Goal: Task Accomplishment & Management: Use online tool/utility

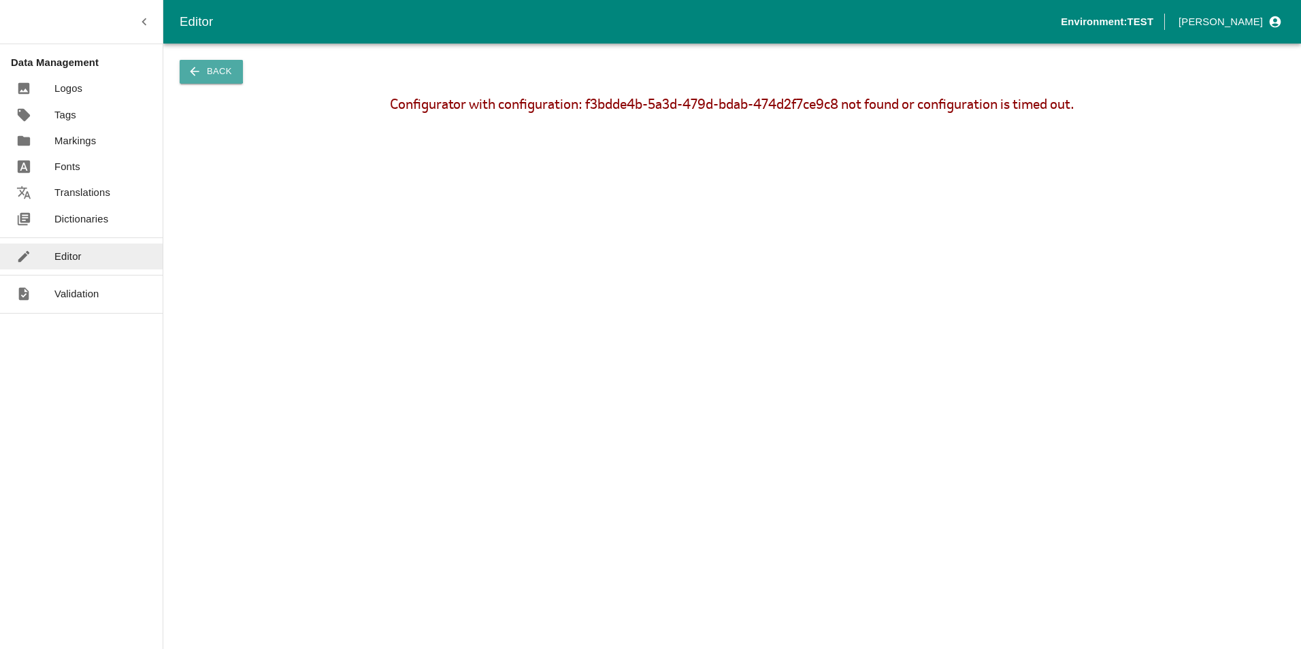
click at [206, 71] on button "Back" at bounding box center [211, 72] width 63 height 24
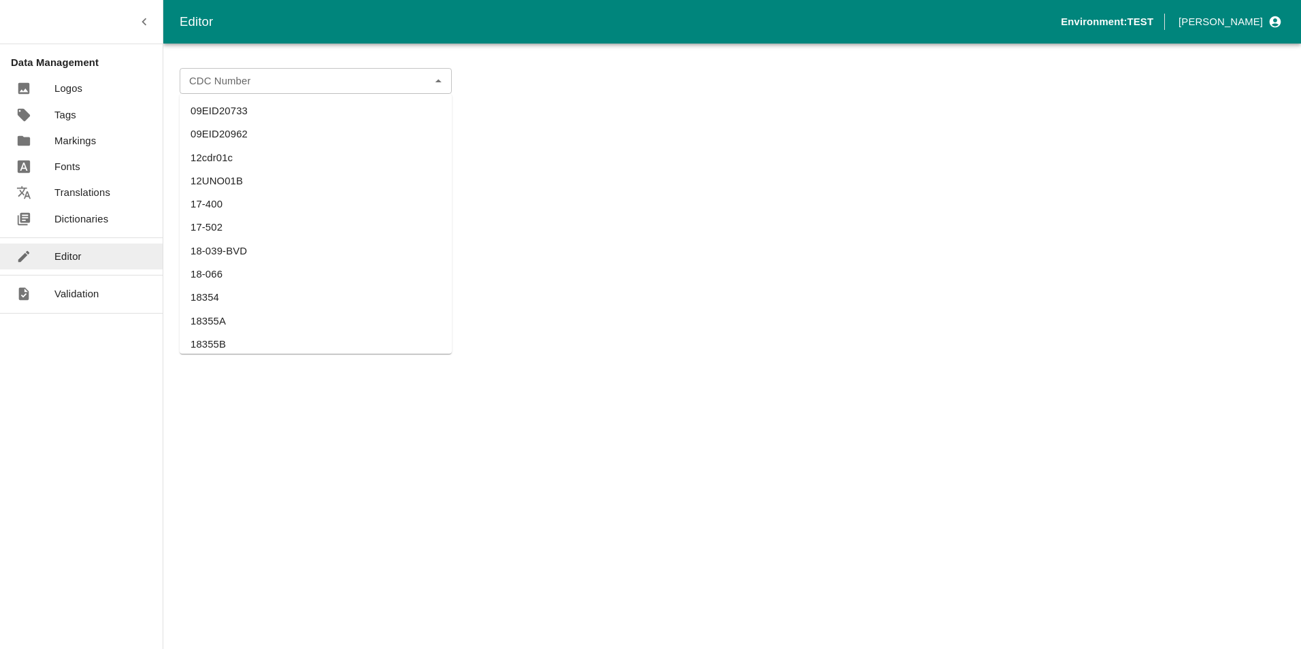
click at [425, 81] on div "CDC Number" at bounding box center [316, 81] width 272 height 26
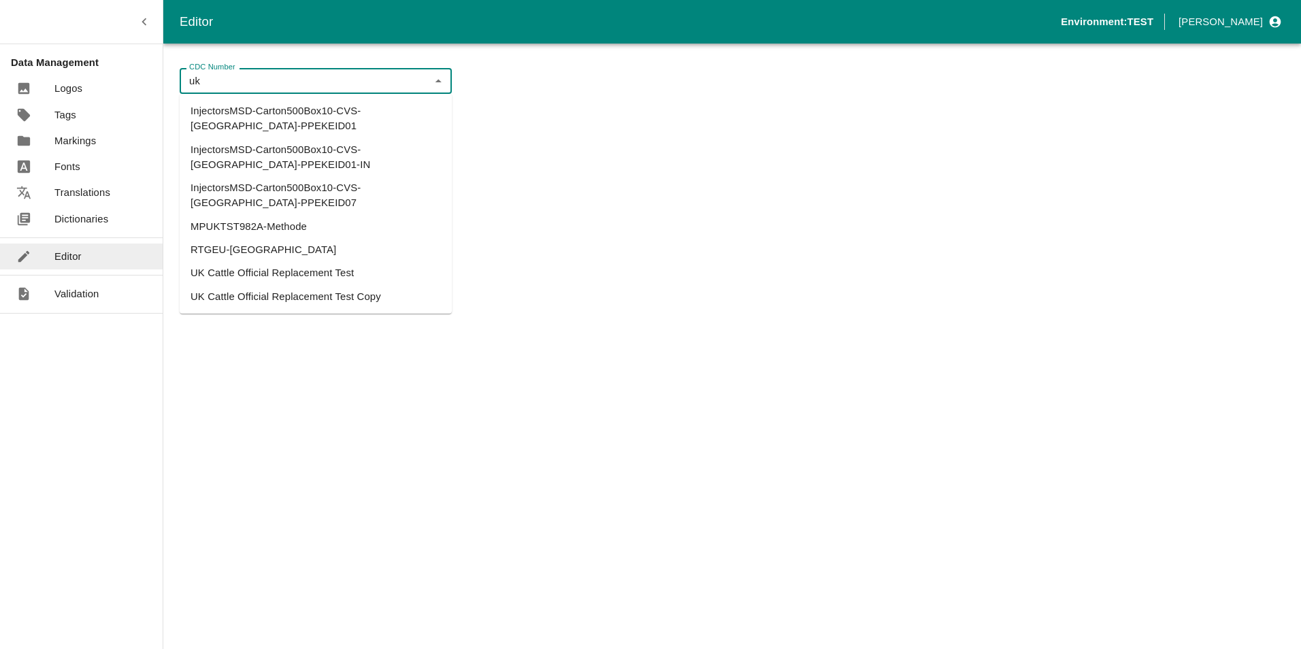
click at [329, 285] on li "UK Cattle Official Replacement Test Copy" at bounding box center [316, 296] width 272 height 23
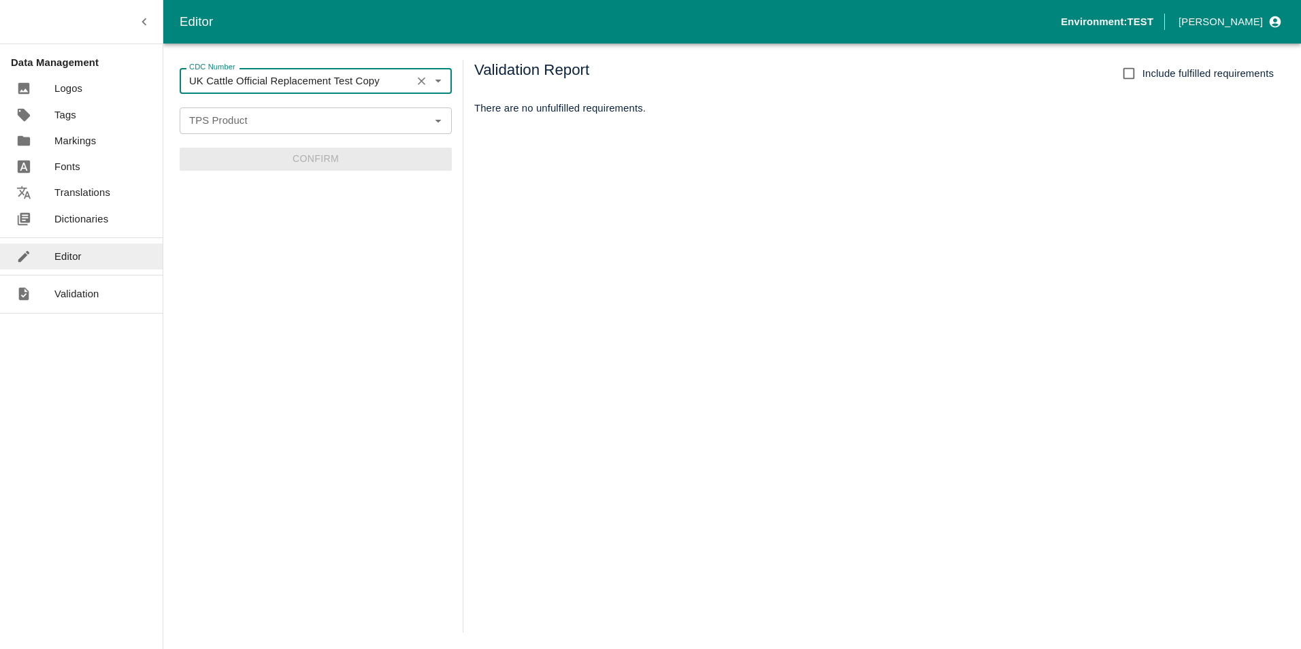
click at [435, 120] on icon "Open" at bounding box center [438, 120] width 15 height 15
type input "UK Cattle Official Replacement Test Copy"
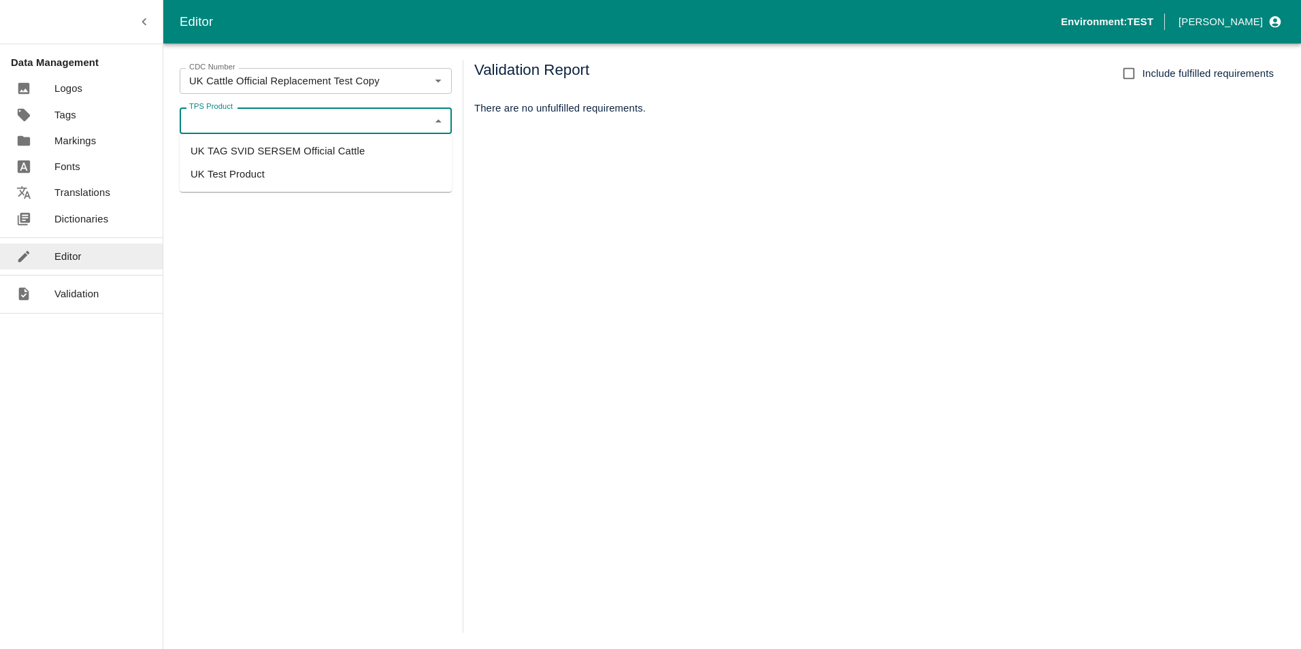
click at [297, 173] on li "UK Test Product" at bounding box center [316, 174] width 272 height 23
type input "UK Test Product"
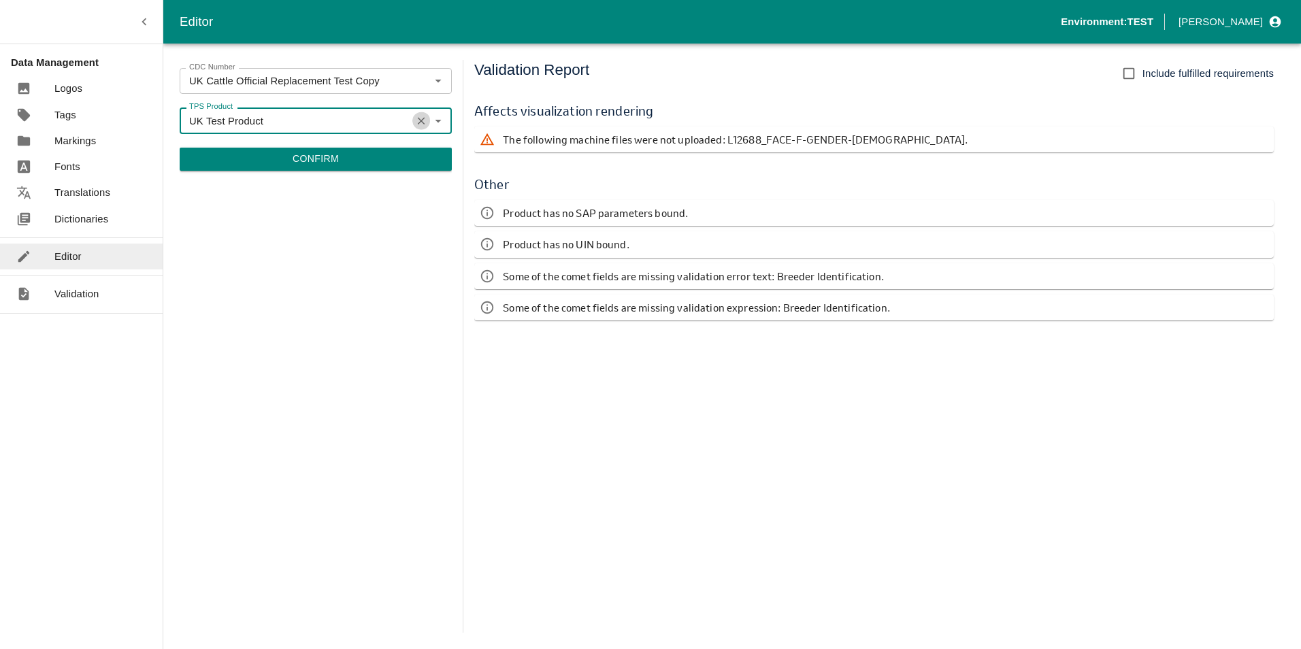
click at [421, 119] on icon "Clear" at bounding box center [421, 120] width 13 height 13
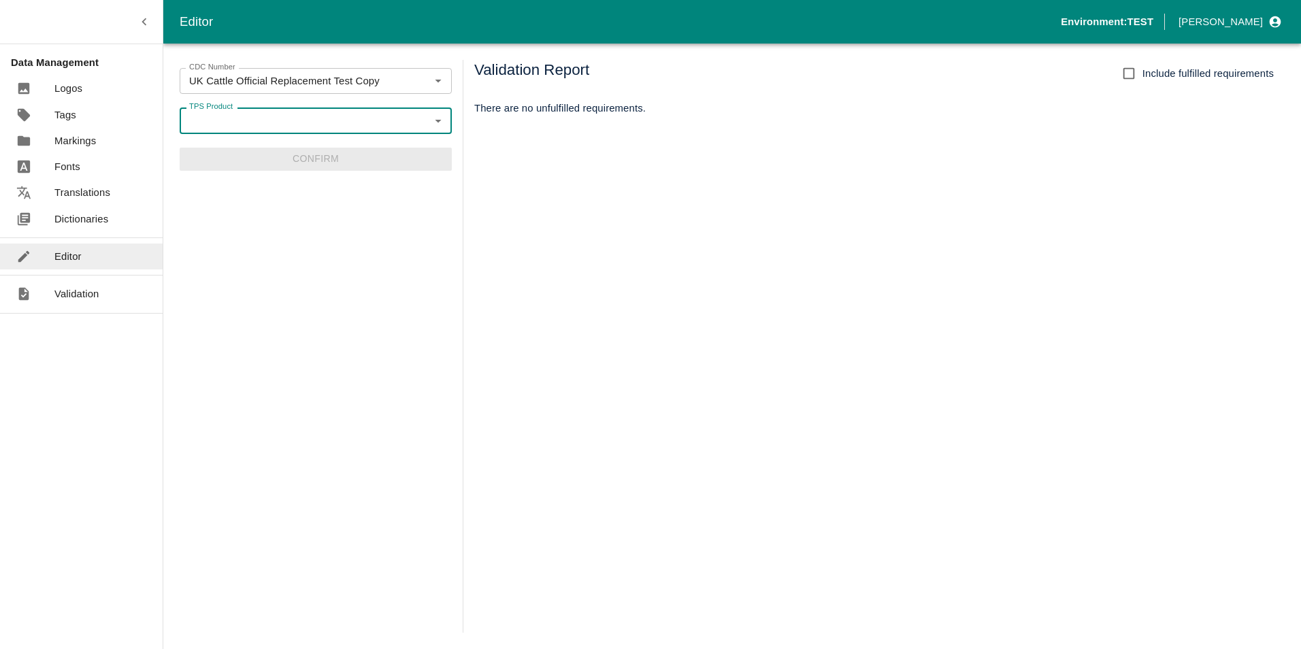
click at [438, 119] on icon "Open" at bounding box center [438, 120] width 15 height 15
click at [312, 150] on li "UK TAG SVID SERSEM Official Cattle" at bounding box center [316, 151] width 272 height 23
type input "UK TAG SVID SERSEM Official Cattle"
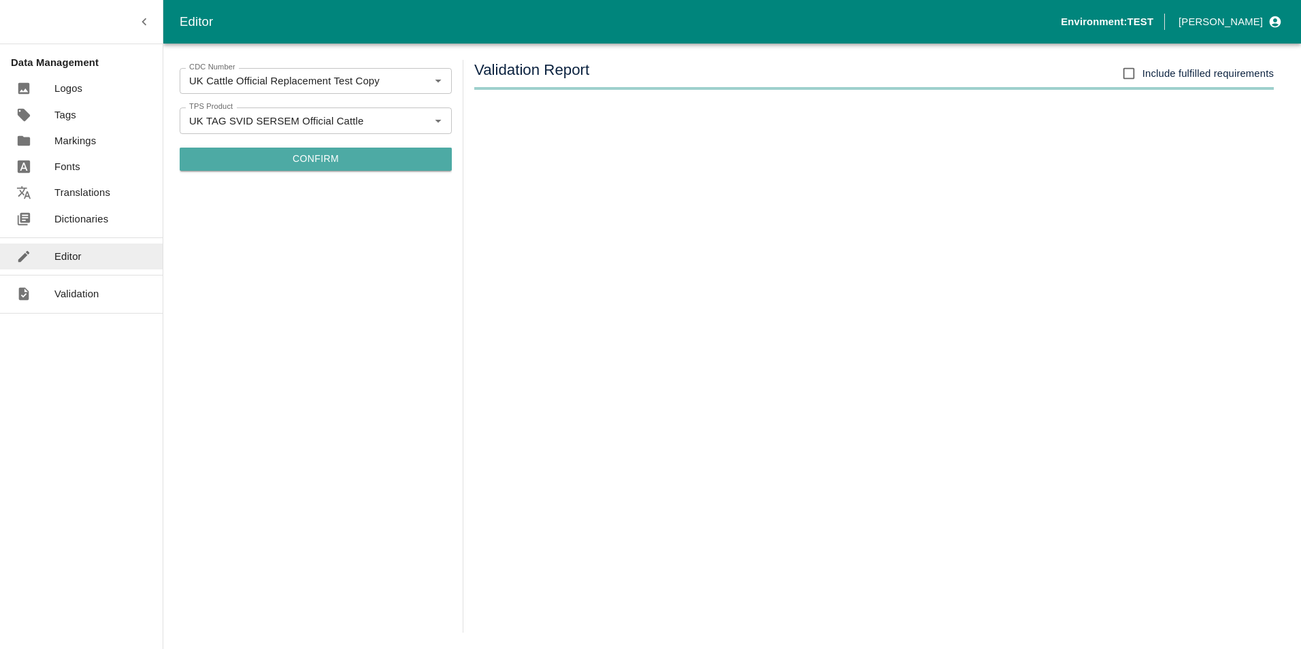
click at [312, 158] on button "Confirm" at bounding box center [316, 159] width 272 height 23
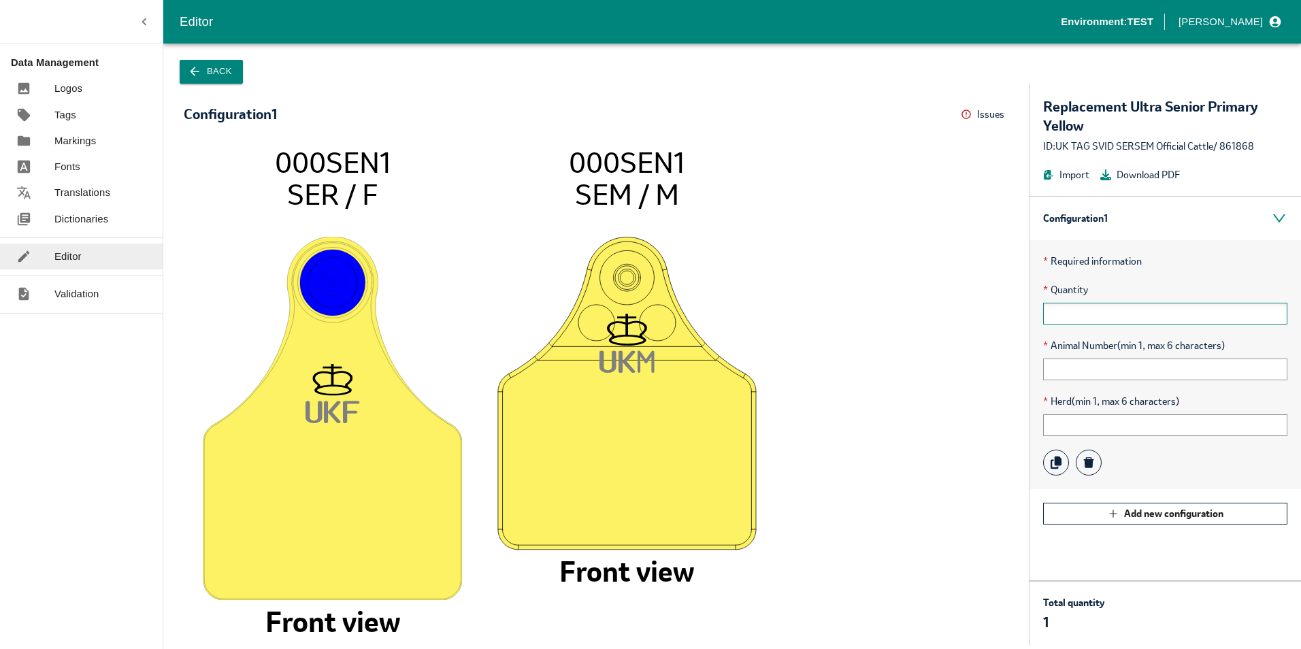
click at [1090, 312] on input "text" at bounding box center [1165, 314] width 244 height 22
type input "10"
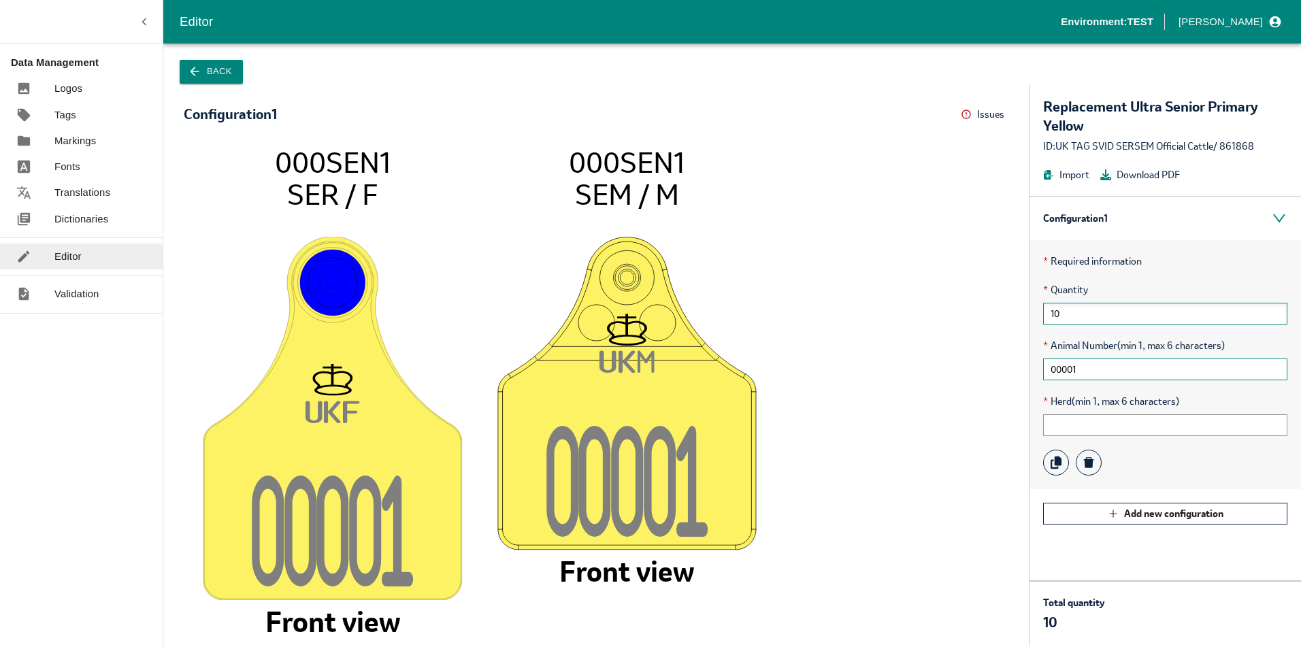
type input "00001"
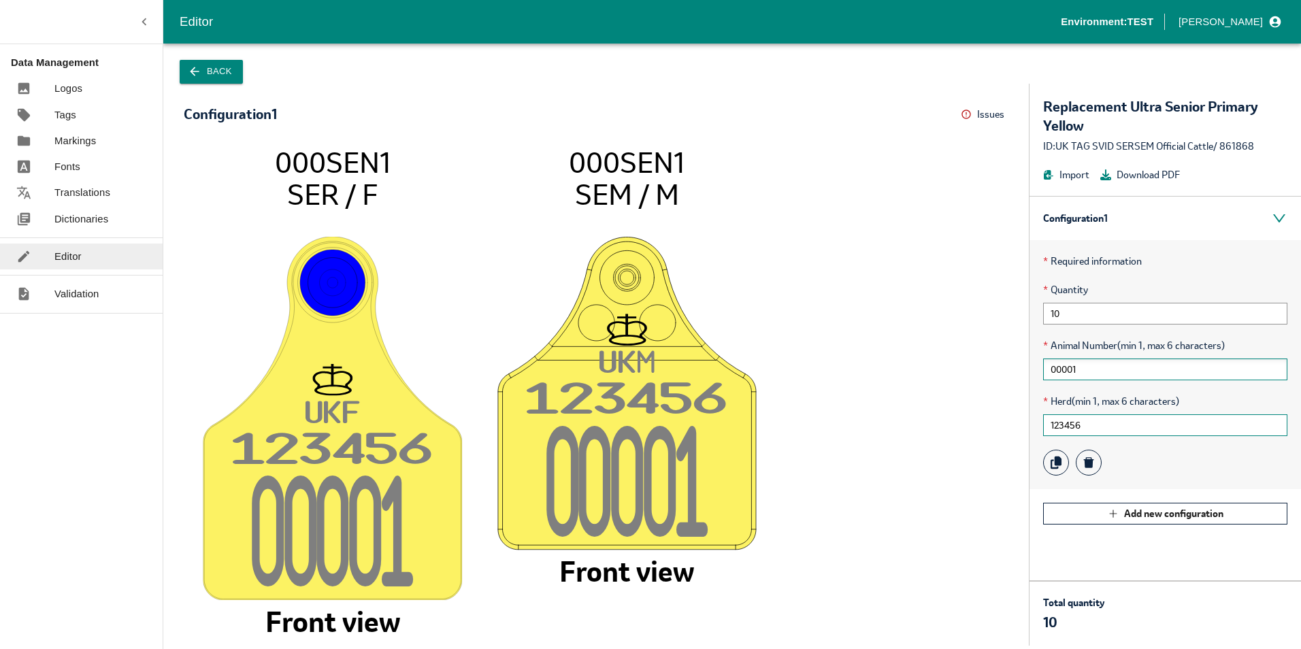
type input "123456"
drag, startPoint x: 1098, startPoint y: 372, endPoint x: 1111, endPoint y: 372, distance: 12.3
click at [1104, 372] on input "00001" at bounding box center [1165, 370] width 244 height 22
click at [1050, 374] on input "00001" at bounding box center [1165, 370] width 244 height 22
click at [1065, 315] on input "10" at bounding box center [1165, 314] width 244 height 22
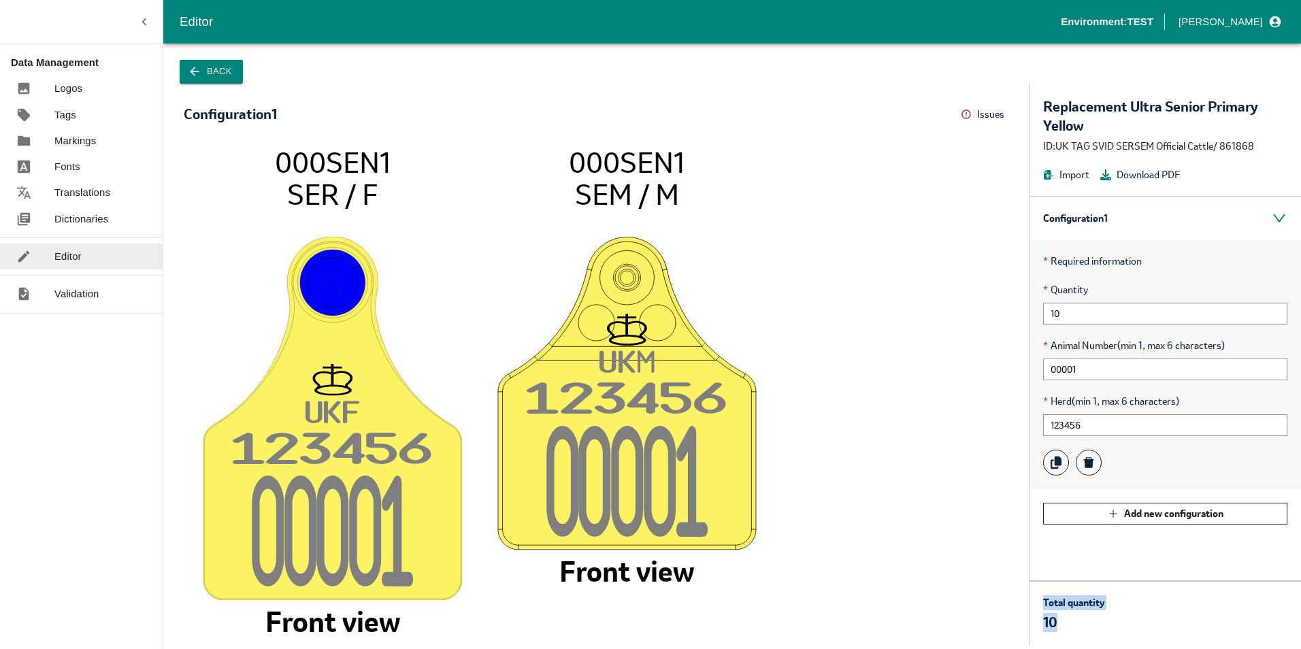
drag, startPoint x: 1045, startPoint y: 600, endPoint x: 1055, endPoint y: 623, distance: 25.9
click at [1055, 623] on div "Total quantity 10" at bounding box center [1073, 614] width 61 height 37
click at [1056, 623] on p "10" at bounding box center [1073, 622] width 61 height 19
drag, startPoint x: 1043, startPoint y: 598, endPoint x: 1059, endPoint y: 615, distance: 23.1
click at [1059, 615] on div "Total quantity 10" at bounding box center [1073, 614] width 61 height 37
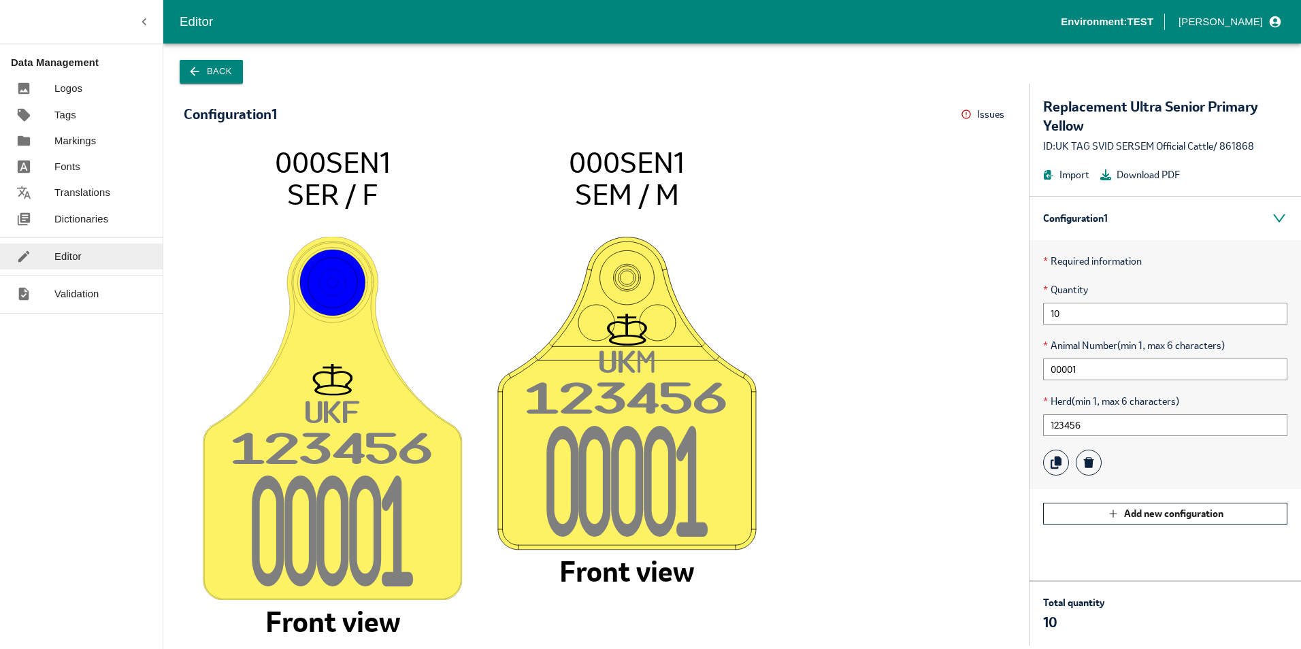
drag, startPoint x: 1059, startPoint y: 615, endPoint x: 1183, endPoint y: 438, distance: 216.0
click at [1183, 438] on div "* Required information * Quantity 10 * Animal Number (min 1, max 6 characters) …" at bounding box center [1166, 364] width 272 height 249
click at [915, 444] on icon "UK F 12345 6 0000 1 000SEN1 SER / F Front view UK M 12345 6 0000 1 000SEN1 SEM …" at bounding box center [596, 389] width 798 height 487
click at [736, 470] on image at bounding box center [627, 393] width 259 height 314
click at [617, 434] on image at bounding box center [627, 393] width 259 height 314
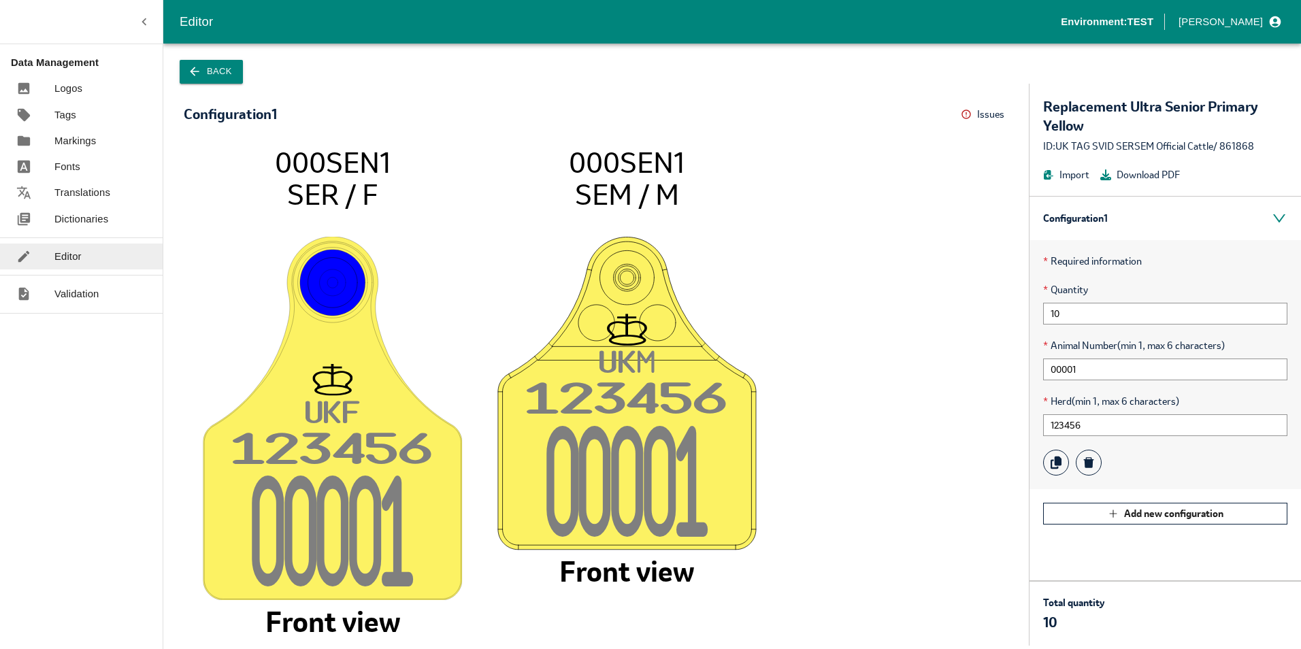
click at [617, 433] on image at bounding box center [627, 393] width 259 height 314
click at [1069, 365] on input "00001" at bounding box center [1165, 370] width 244 height 22
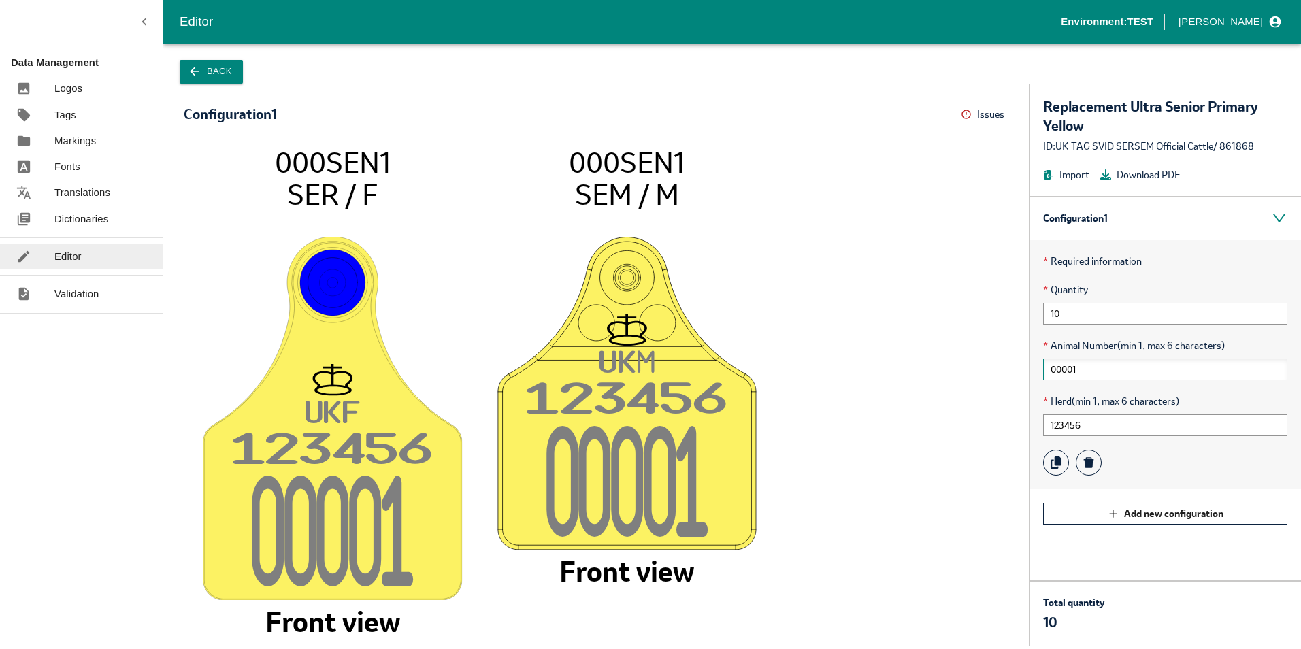
click at [1069, 365] on input "00001" at bounding box center [1165, 370] width 244 height 22
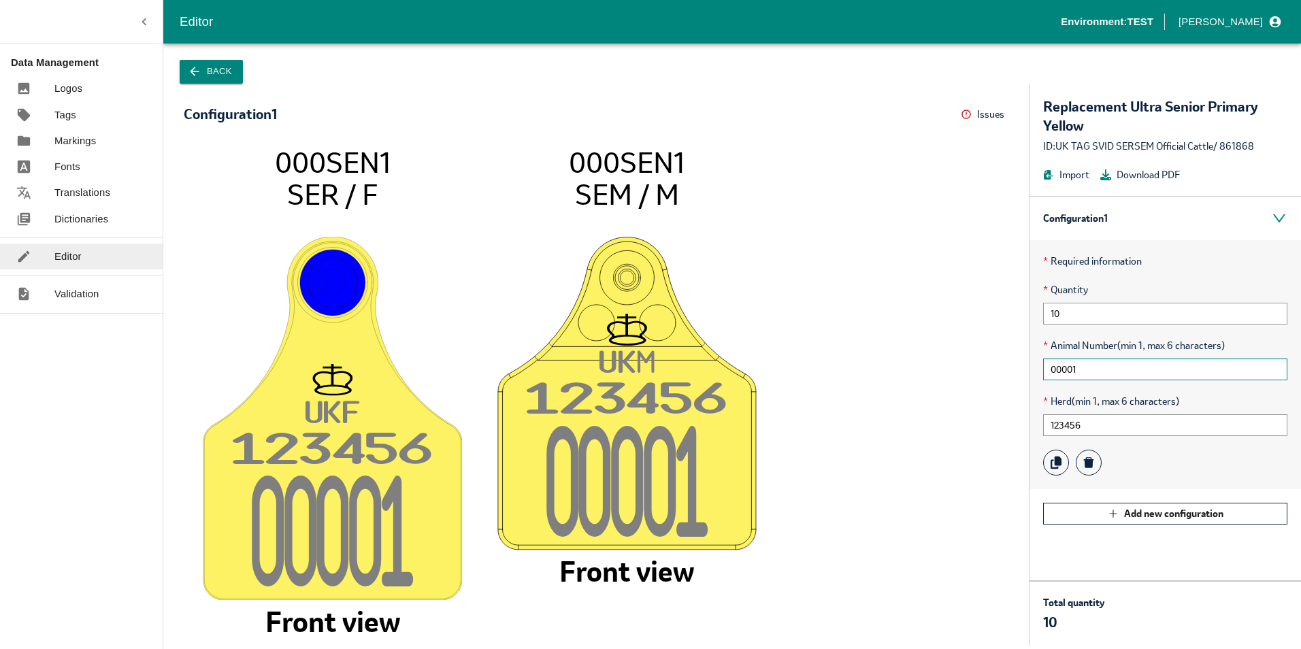
click at [1069, 365] on input "00001" at bounding box center [1165, 370] width 244 height 22
click at [1000, 372] on div "UK F 12345 6 0000 1 000SEN1 SER / F Front view UK M 12345 6 0000 1 000SEN1 SEM …" at bounding box center [596, 385] width 866 height 521
click at [1282, 218] on div "Configuration 1" at bounding box center [1166, 219] width 272 height 44
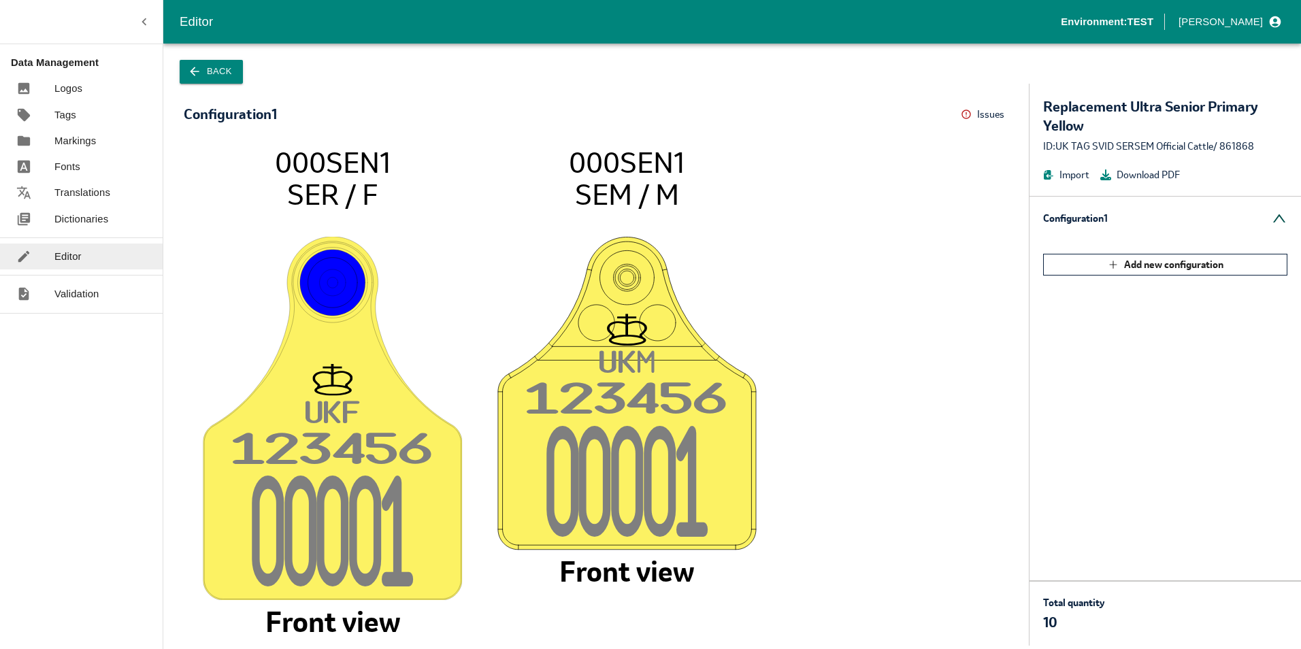
click at [1282, 218] on div "Configuration 1" at bounding box center [1166, 219] width 272 height 44
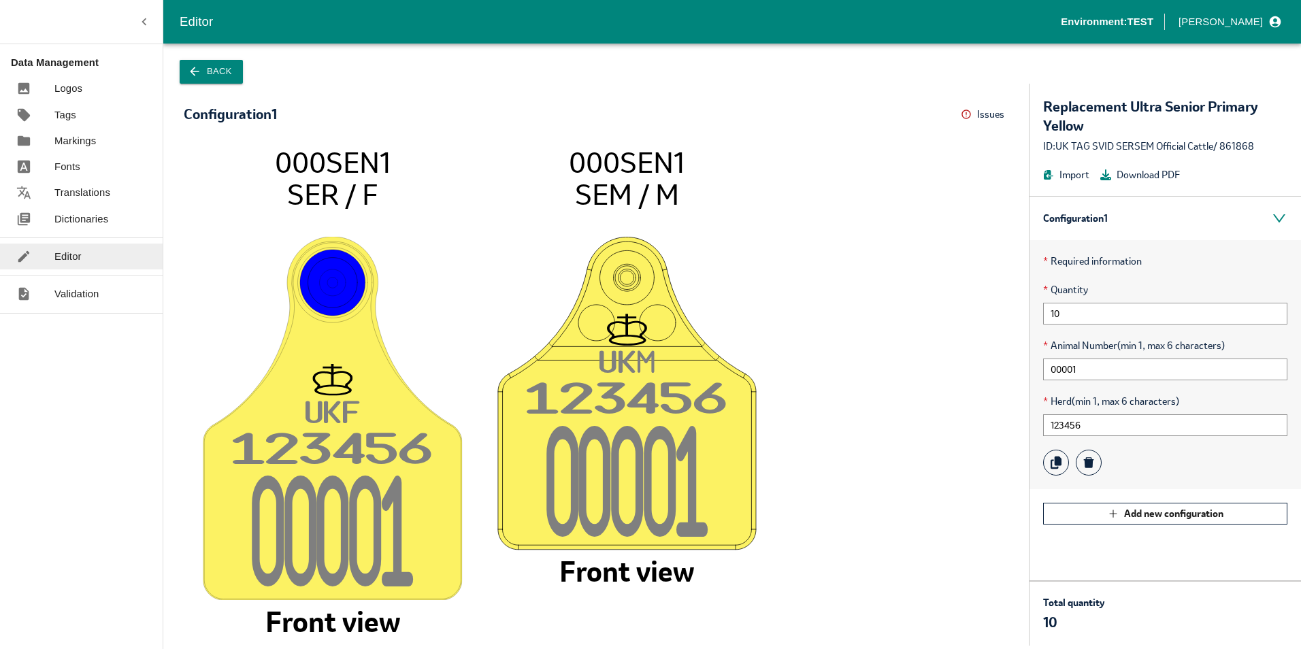
click at [715, 123] on div "Configuration 1 Issues Menu" at bounding box center [596, 114] width 825 height 21
click at [573, 167] on tspan "000SEN1" at bounding box center [627, 162] width 116 height 37
click at [435, 124] on div "Configuration 1 Issues Menu UK F 12345 6 0000 1 000SEN1 SER / F Front view UK M…" at bounding box center [596, 365] width 866 height 562
click at [211, 69] on button "Back" at bounding box center [211, 72] width 63 height 24
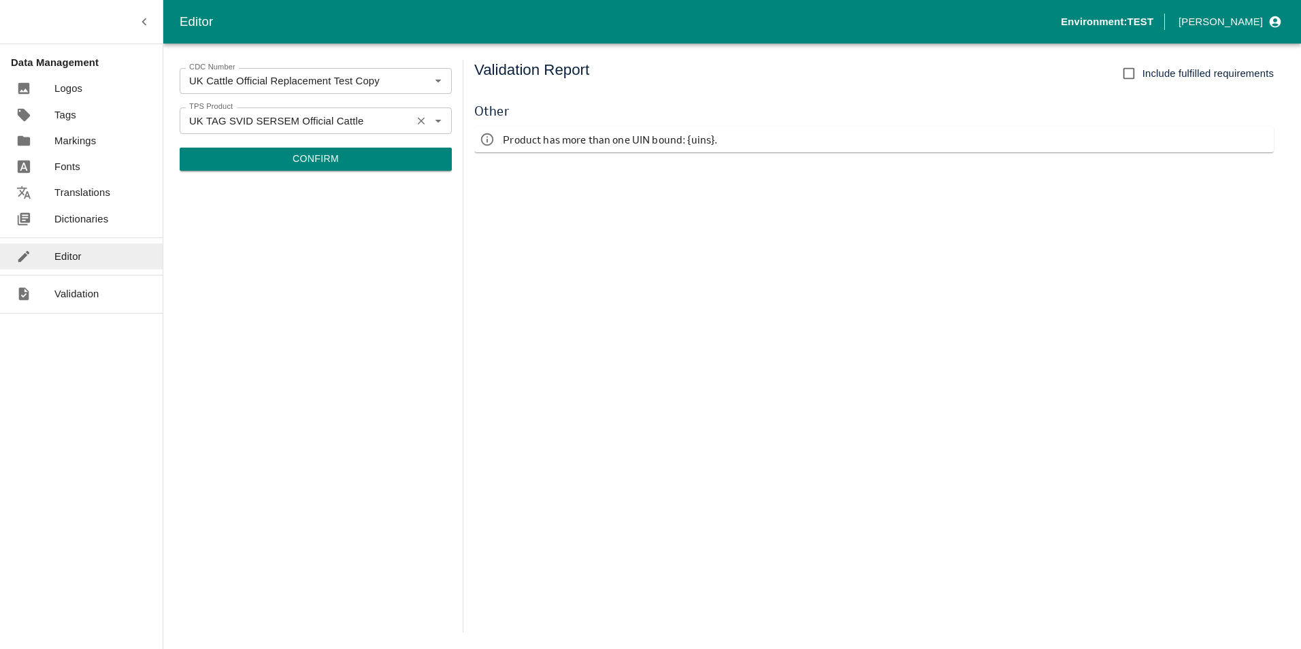
click at [422, 114] on button "Clear" at bounding box center [421, 121] width 18 height 18
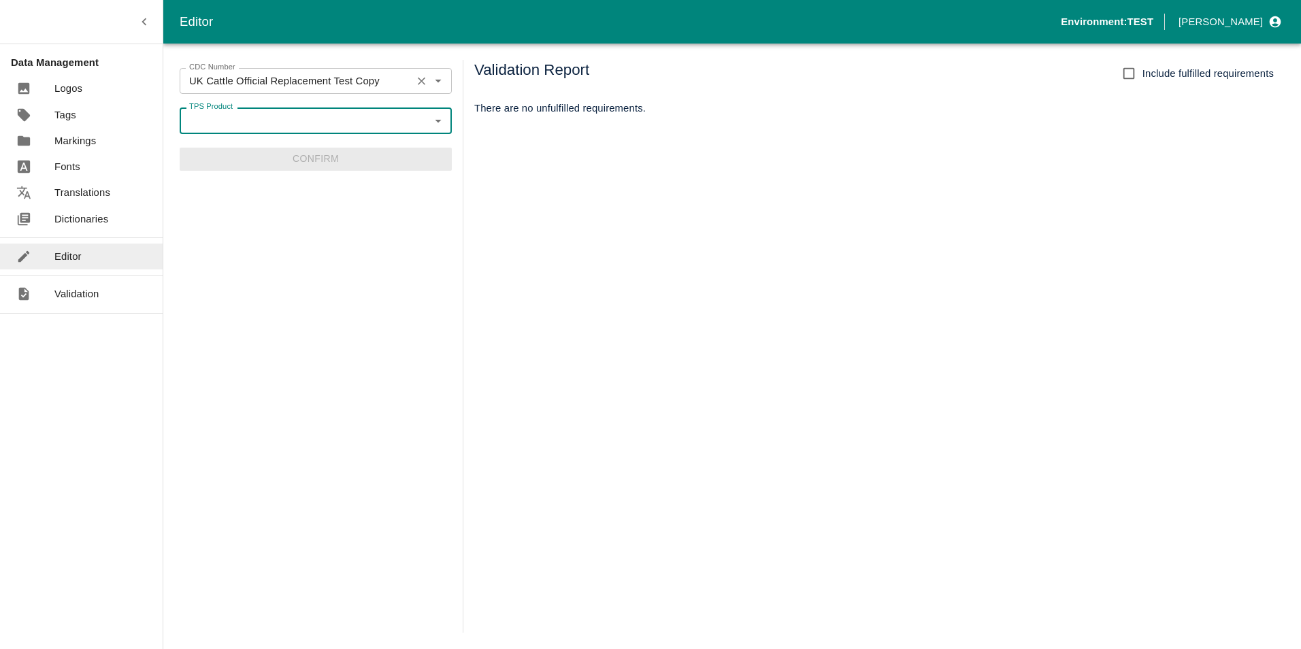
click at [419, 83] on icon "Clear" at bounding box center [421, 81] width 13 height 13
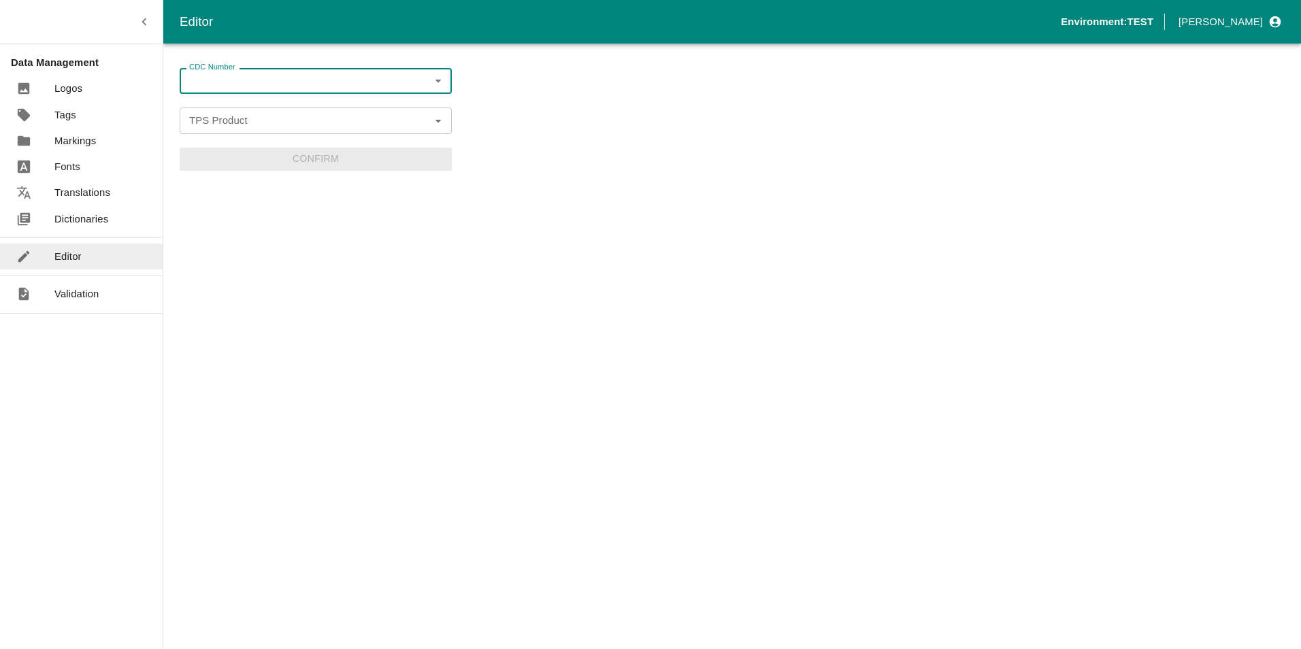
click at [397, 82] on input "CDC Number" at bounding box center [305, 81] width 242 height 18
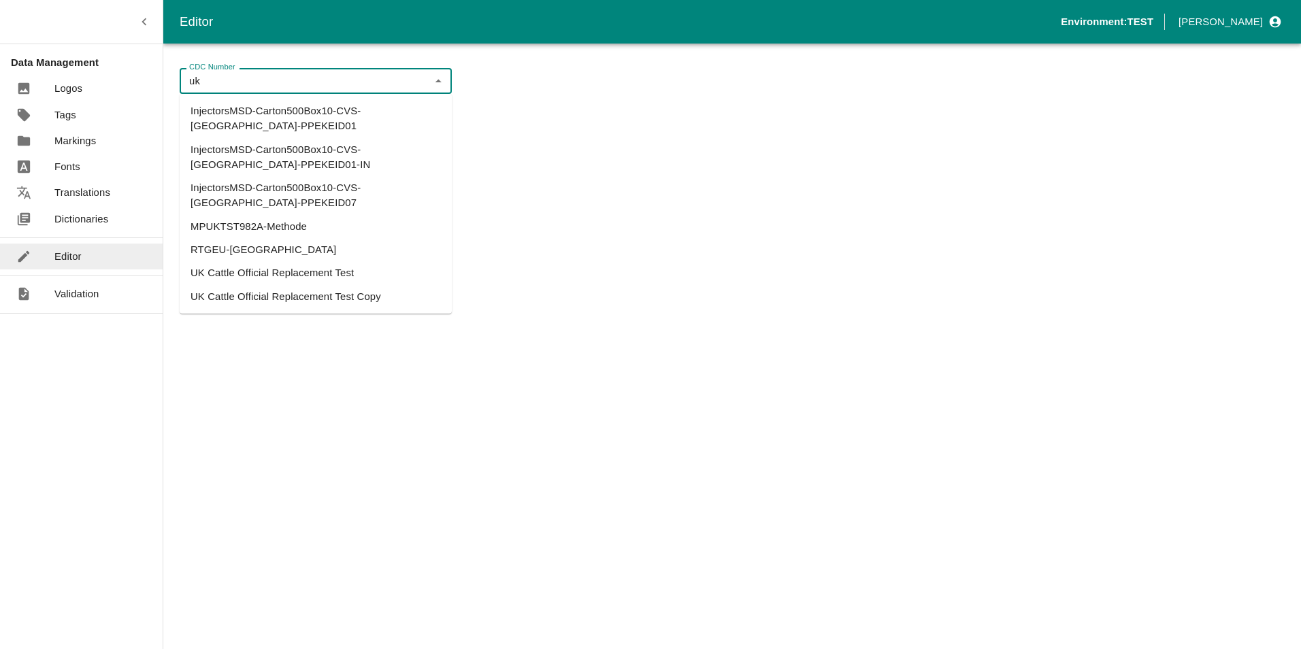
click at [316, 261] on li "UK Cattle Official Replacement Test" at bounding box center [316, 272] width 272 height 23
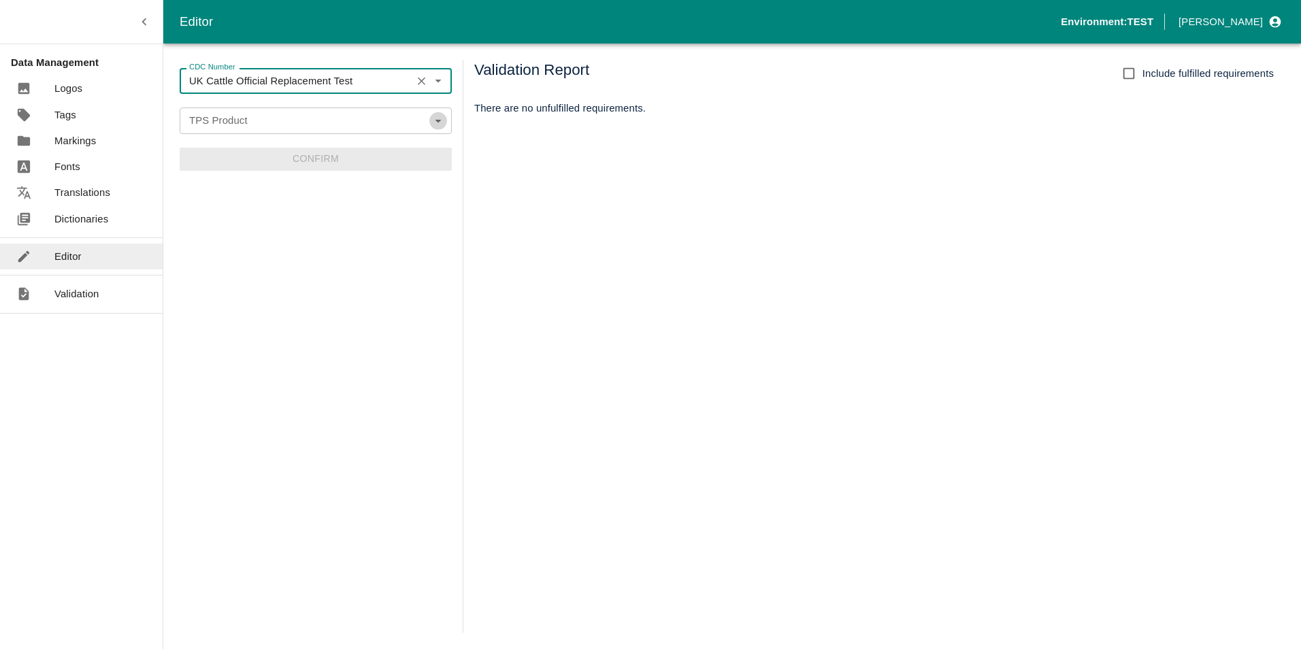
click at [439, 118] on icon "Open" at bounding box center [438, 120] width 15 height 15
type input "UK Cattle Official Replacement Test"
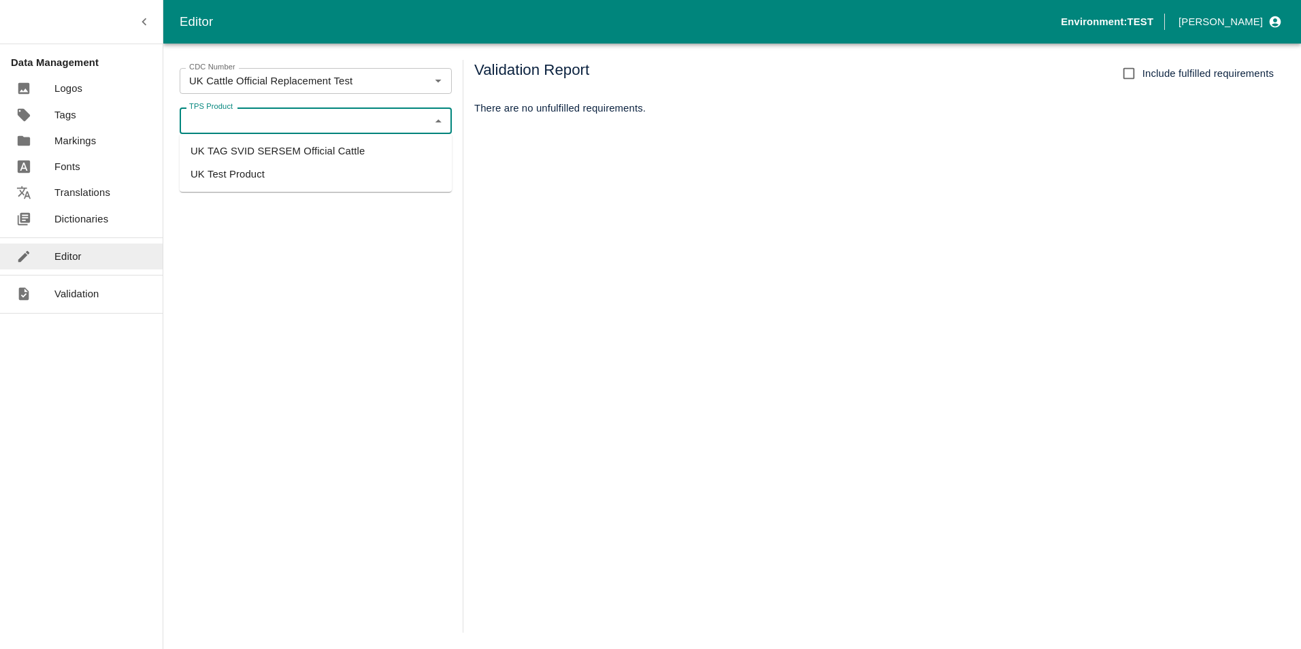
click at [300, 156] on li "UK TAG SVID SERSEM Official Cattle" at bounding box center [316, 151] width 272 height 23
type input "UK TAG SVID SERSEM Official Cattle"
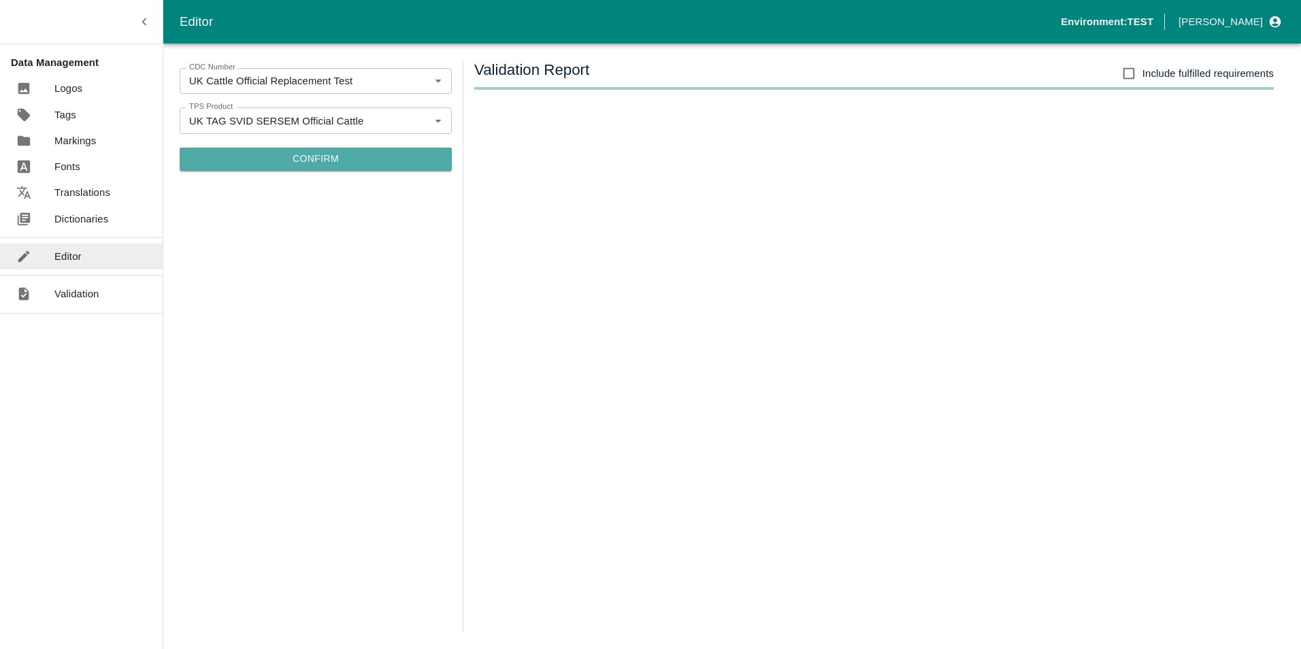
click at [310, 157] on button "Confirm" at bounding box center [316, 159] width 272 height 23
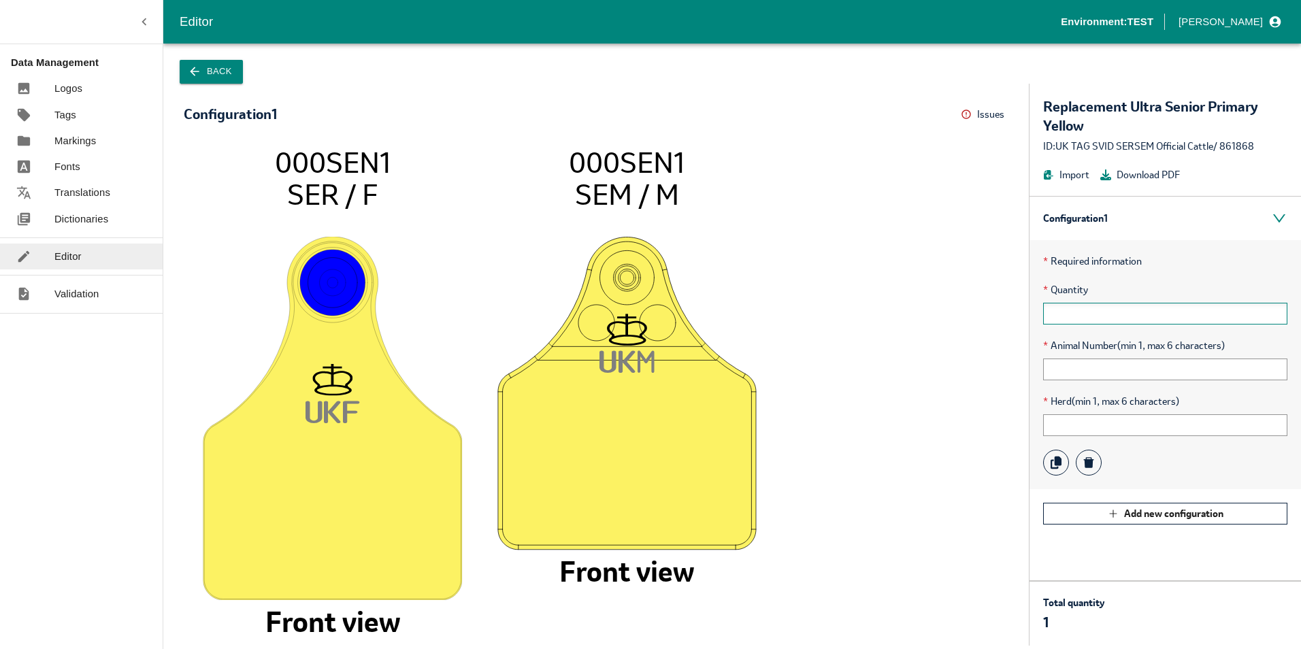
click at [1087, 306] on input "text" at bounding box center [1165, 314] width 244 height 22
click at [1061, 368] on input "text" at bounding box center [1165, 370] width 244 height 22
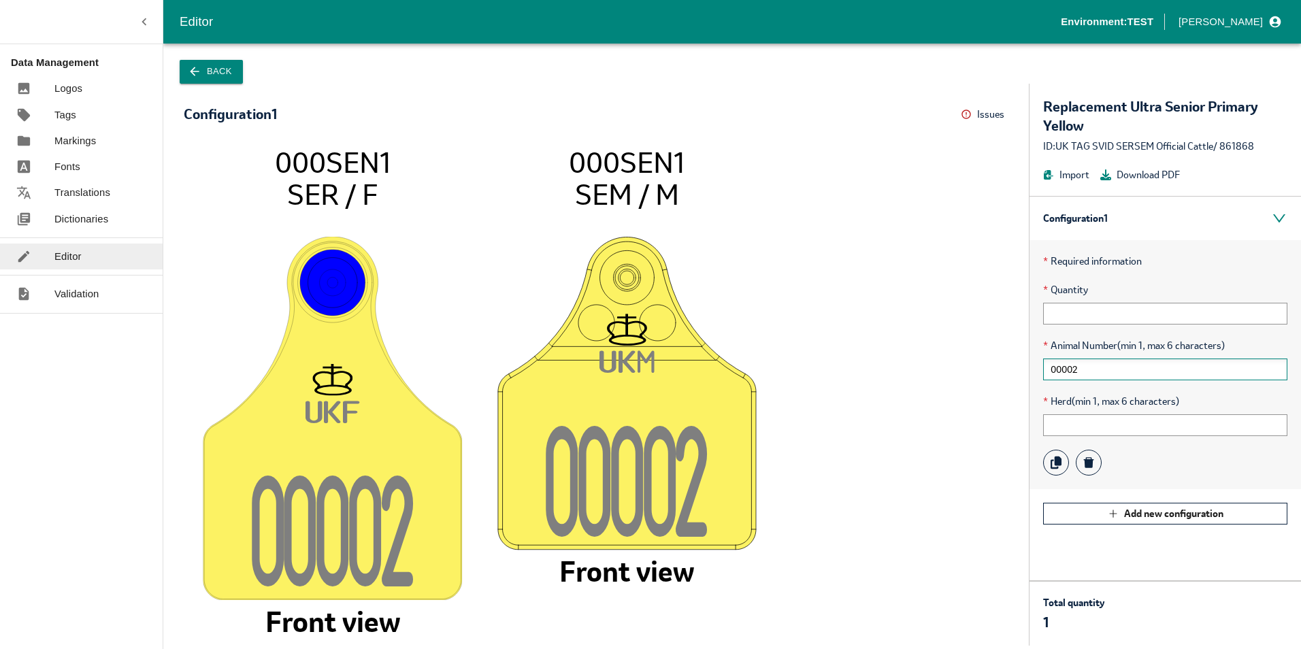
type input "00002"
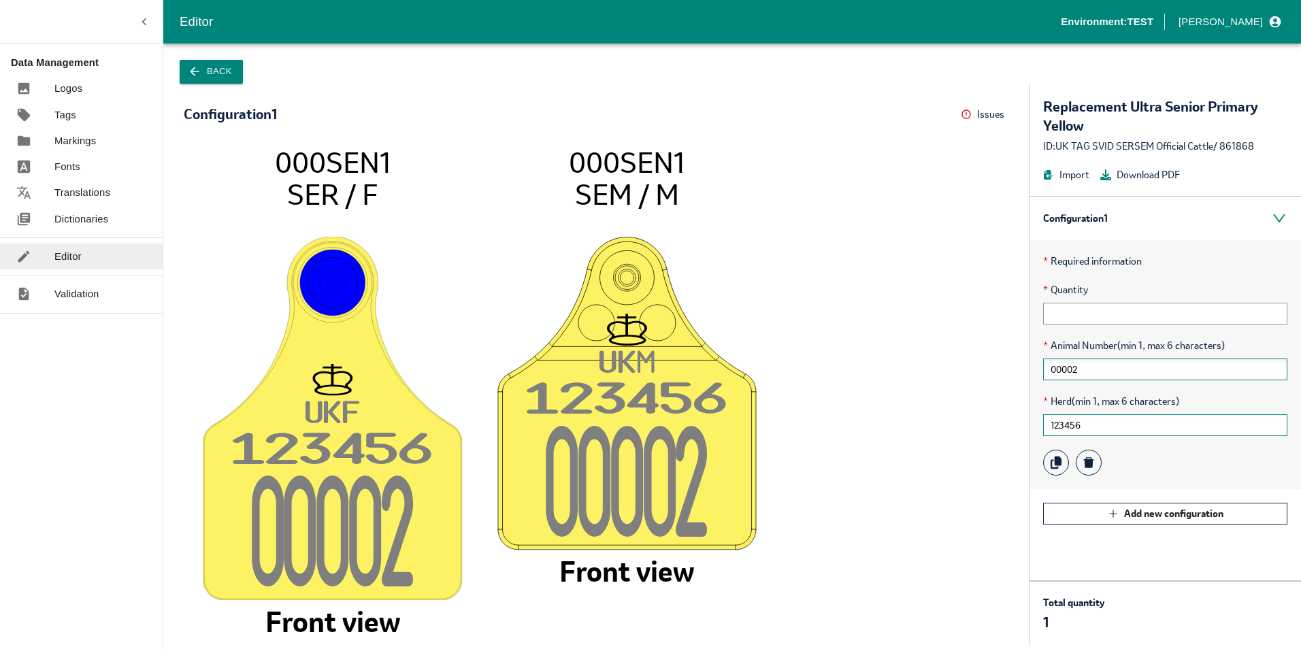
type input "123456"
click at [1096, 304] on input "text" at bounding box center [1165, 314] width 244 height 22
type input "10"
click at [1052, 378] on input "00002" at bounding box center [1165, 370] width 244 height 22
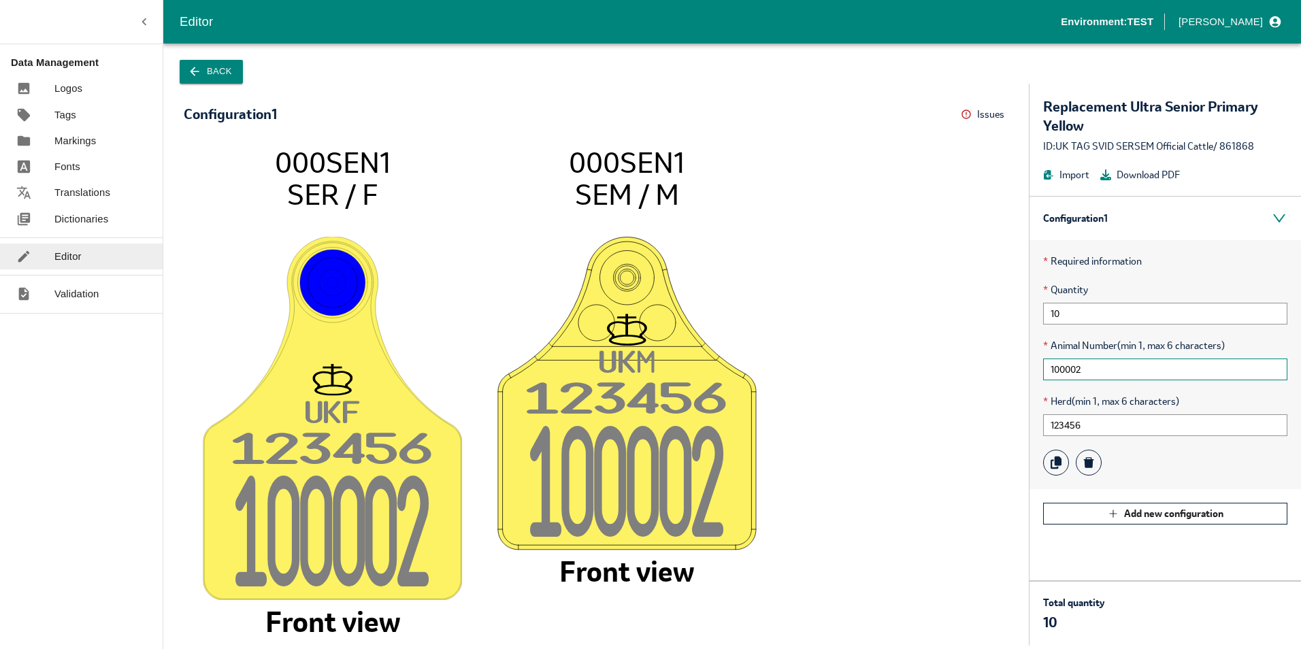
type input "100002"
drag, startPoint x: 276, startPoint y: 161, endPoint x: 709, endPoint y: 191, distance: 433.9
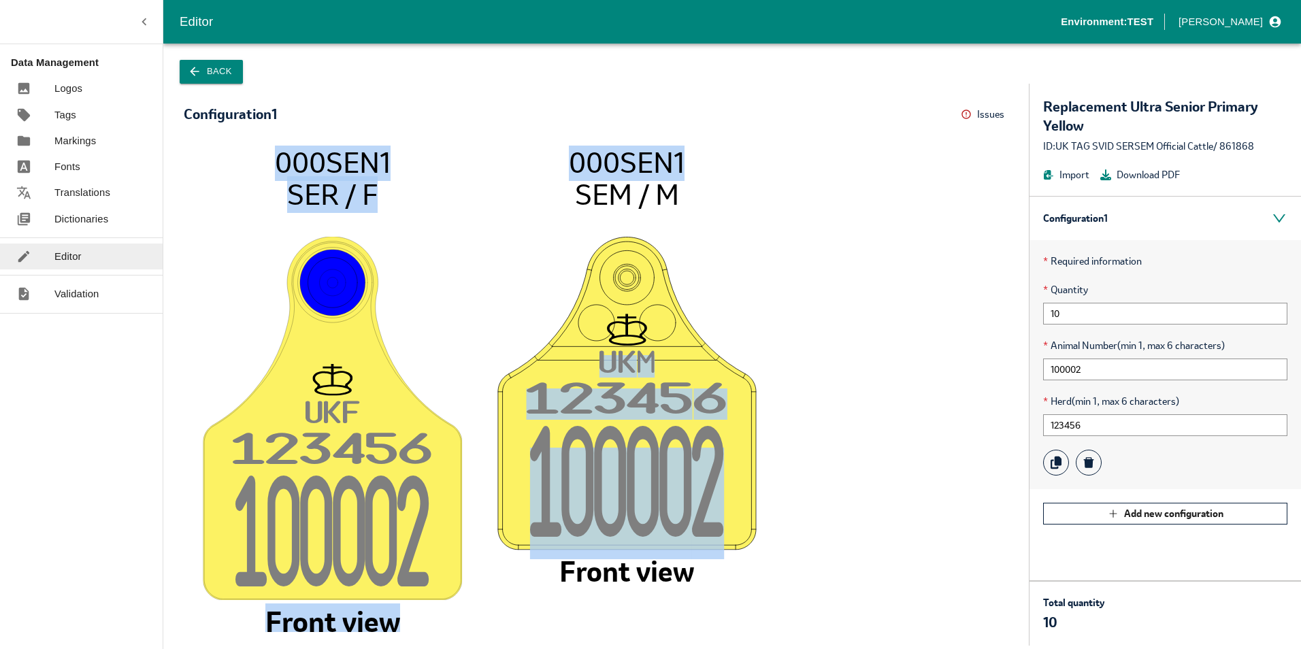
click at [709, 191] on icon "UK F 12345 6 10000 2 000SEN1 SER / F Front view UK M 12345 6 10000 2 000SEN1 SE…" at bounding box center [596, 389] width 798 height 487
drag, startPoint x: 709, startPoint y: 191, endPoint x: 610, endPoint y: 180, distance: 99.3
click at [708, 192] on icon "UK F 12345 6 10000 2 000SEN1 SER / F Front view UK M 12345 6 10000 2 000SEN1 SE…" at bounding box center [596, 389] width 798 height 487
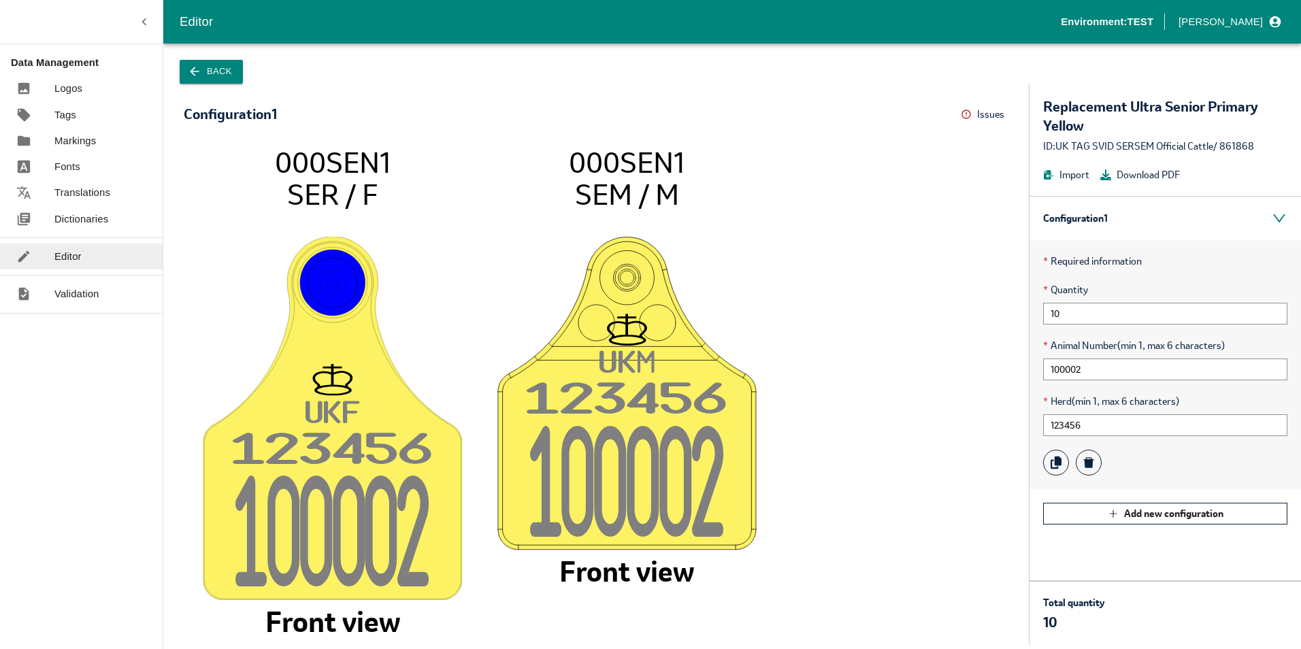
drag, startPoint x: 276, startPoint y: 155, endPoint x: 374, endPoint y: 185, distance: 101.8
click at [374, 185] on icon "UK F 12345 6 10000 2 000SEN1 SER / F Front view UK M 12345 6 10000 2 000SEN1 SE…" at bounding box center [596, 389] width 798 height 487
drag, startPoint x: 572, startPoint y: 162, endPoint x: 676, endPoint y: 195, distance: 108.5
click at [676, 195] on icon "UK F 12345 6 10000 2 000SEN1 SER / F Front view UK M 12345 6 10000 2 000SEN1 SE…" at bounding box center [596, 389] width 798 height 487
drag, startPoint x: 280, startPoint y: 159, endPoint x: 381, endPoint y: 193, distance: 107.0
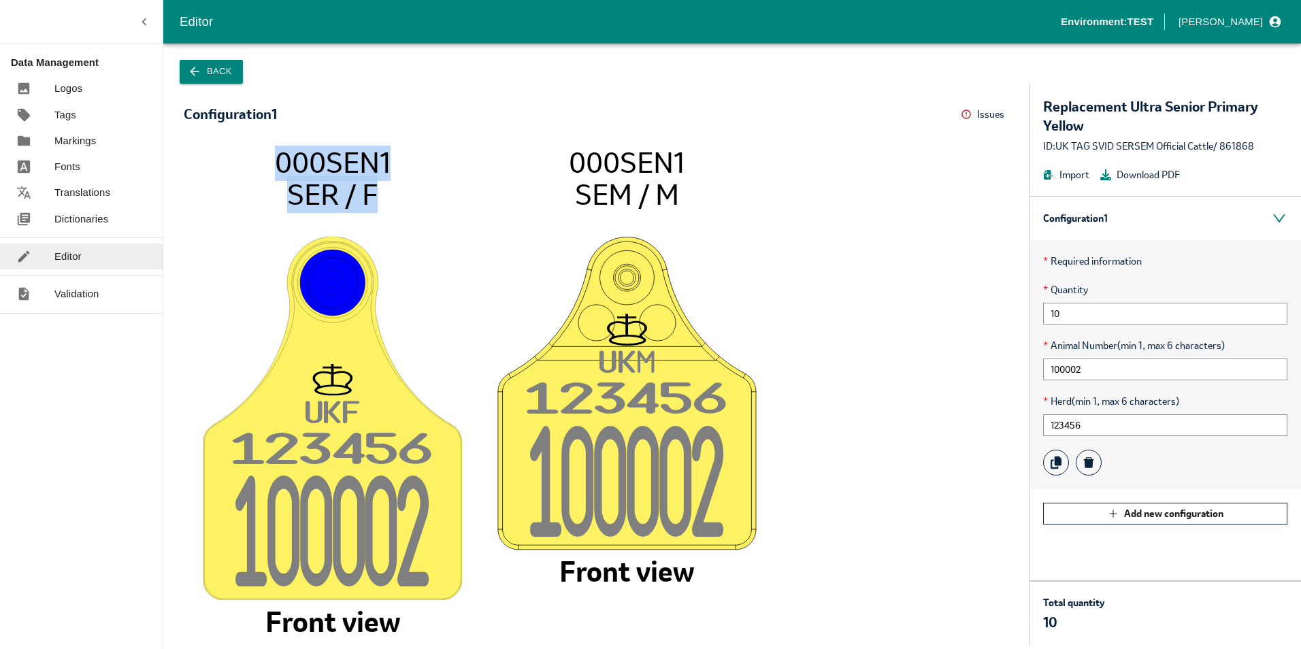
click at [381, 193] on icon "UK F 12345 6 10000 2 000SEN1 SER / F Front view UK M 12345 6 10000 2 000SEN1 SE…" at bounding box center [596, 389] width 798 height 487
drag, startPoint x: 571, startPoint y: 166, endPoint x: 679, endPoint y: 189, distance: 110.7
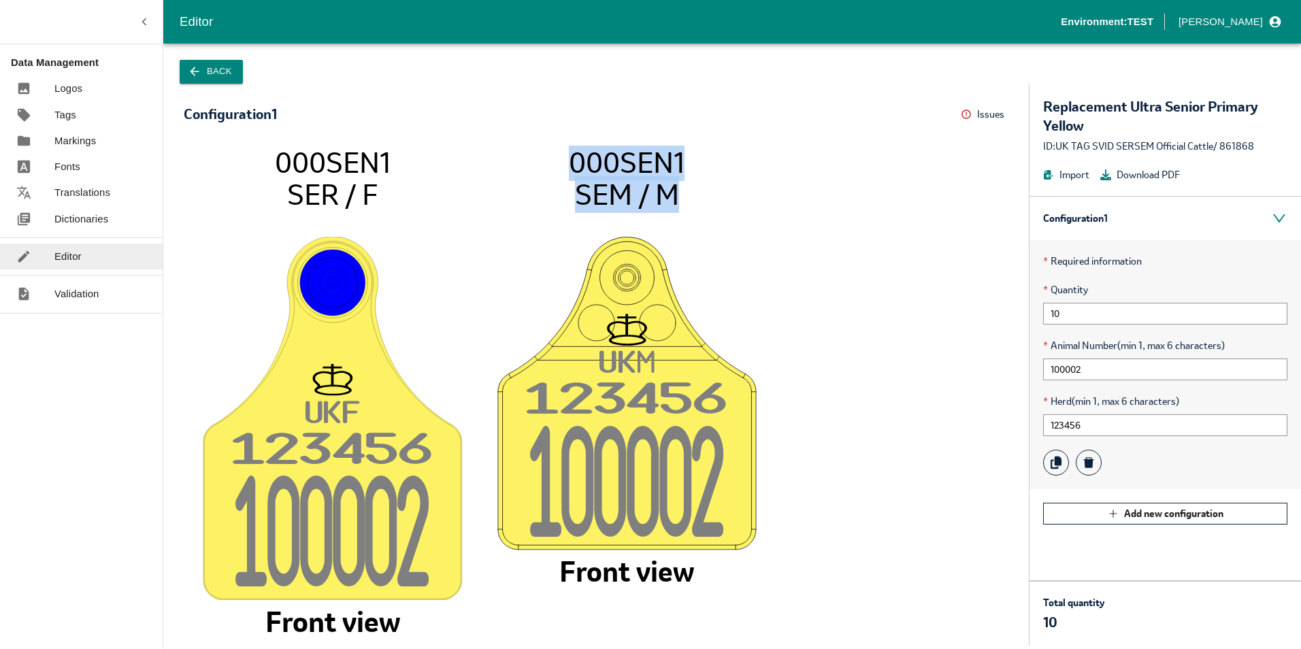
click at [679, 189] on icon "UK F 12345 6 10000 2 000SEN1 SER / F Front view UK M 12345 6 10000 2 000SEN1 SE…" at bounding box center [596, 389] width 798 height 487
drag, startPoint x: 413, startPoint y: 213, endPoint x: 356, endPoint y: 150, distance: 85.3
click at [413, 212] on icon "UK F 12345 6 10000 2 000SEN1 SER / F Front view UK M 12345 6 10000 2 000SEN1 SE…" at bounding box center [596, 389] width 798 height 487
drag, startPoint x: 281, startPoint y: 157, endPoint x: 376, endPoint y: 200, distance: 104.5
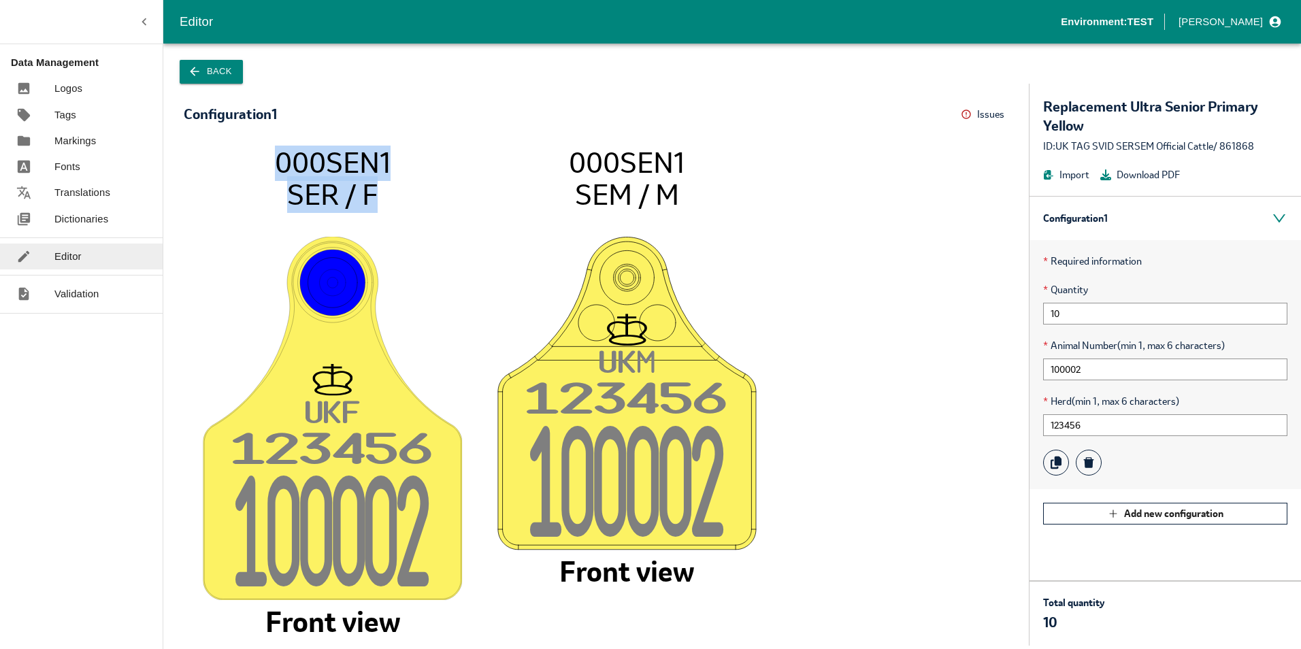
click at [376, 200] on icon "UK F 12345 6 10000 2 000SEN1 SER / F Front view UK M 12345 6 10000 2 000SEN1 SE…" at bounding box center [596, 389] width 798 height 487
click at [376, 200] on tspan "SER / F" at bounding box center [332, 194] width 91 height 37
drag, startPoint x: 276, startPoint y: 159, endPoint x: 387, endPoint y: 196, distance: 117.1
click at [387, 196] on icon "UK F 12345 6 10000 2 000SEN1 SER / F Front view UK M 12345 6 10000 2 000SEN1 SE…" at bounding box center [596, 389] width 798 height 487
click at [835, 340] on icon "UK F 12345 6 10000 2 000SEN1 SER / F Front view UK M 12345 6 10000 2 000SEN1 SE…" at bounding box center [596, 389] width 798 height 487
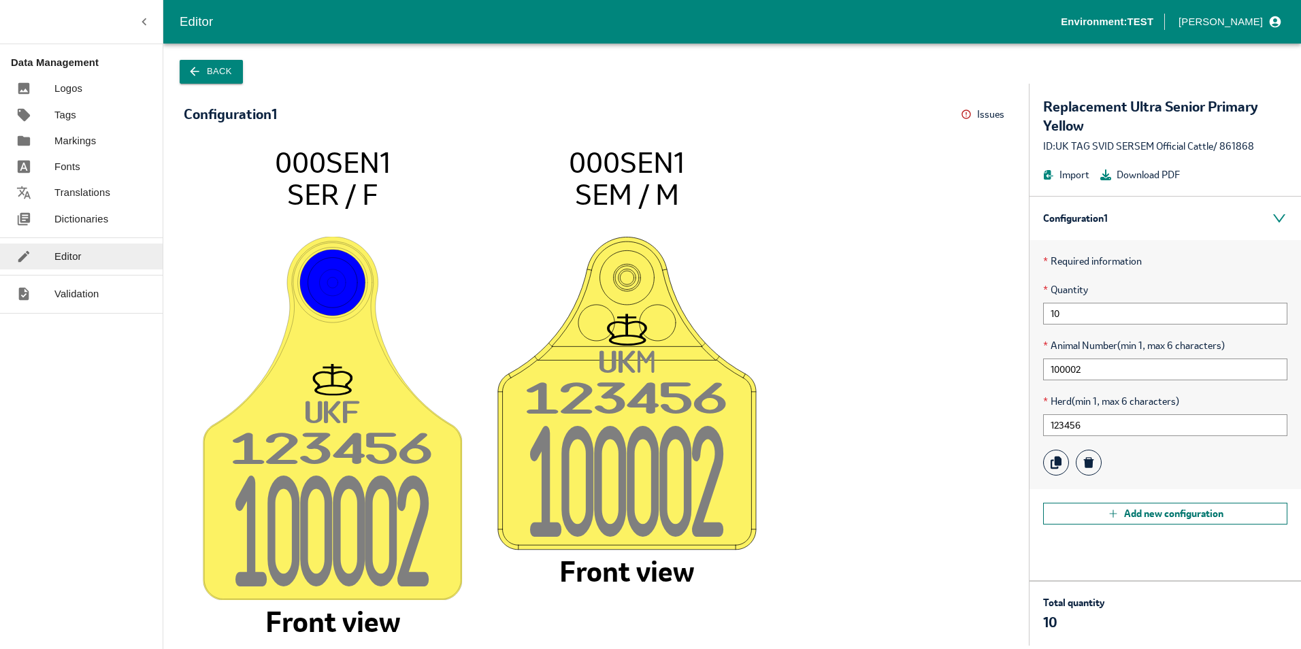
click at [1182, 513] on button "Add new configuration" at bounding box center [1165, 514] width 244 height 22
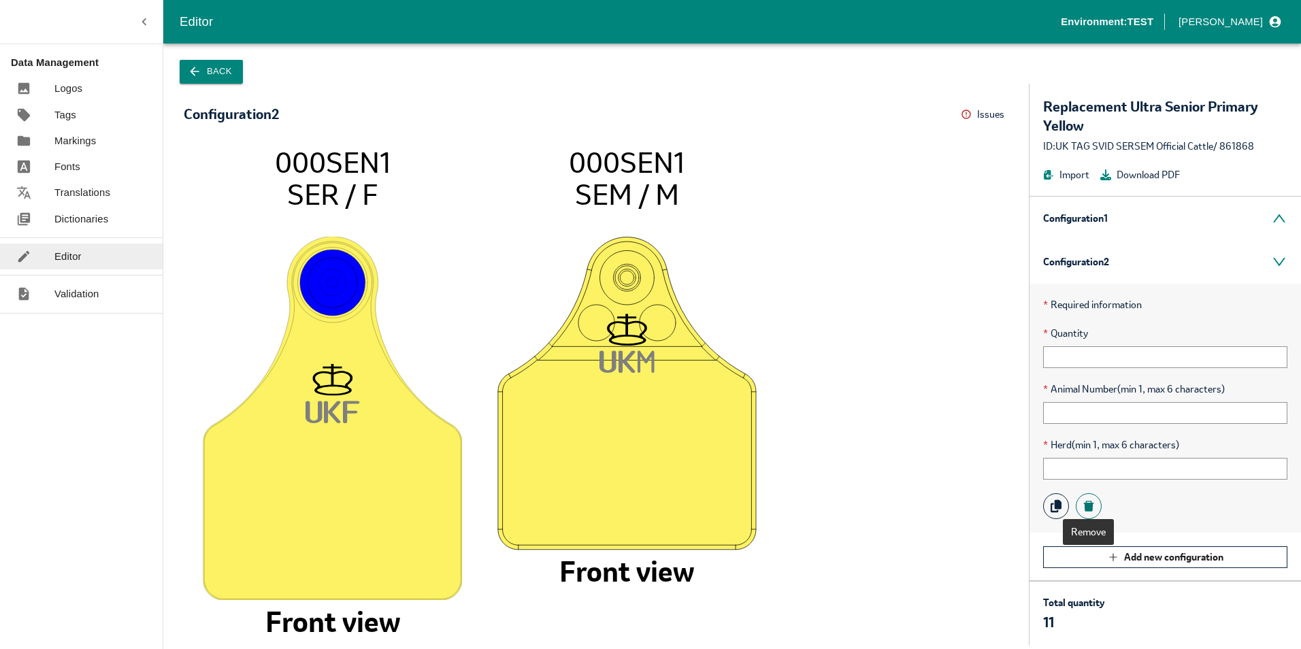
click at [1093, 506] on icon at bounding box center [1089, 506] width 10 height 11
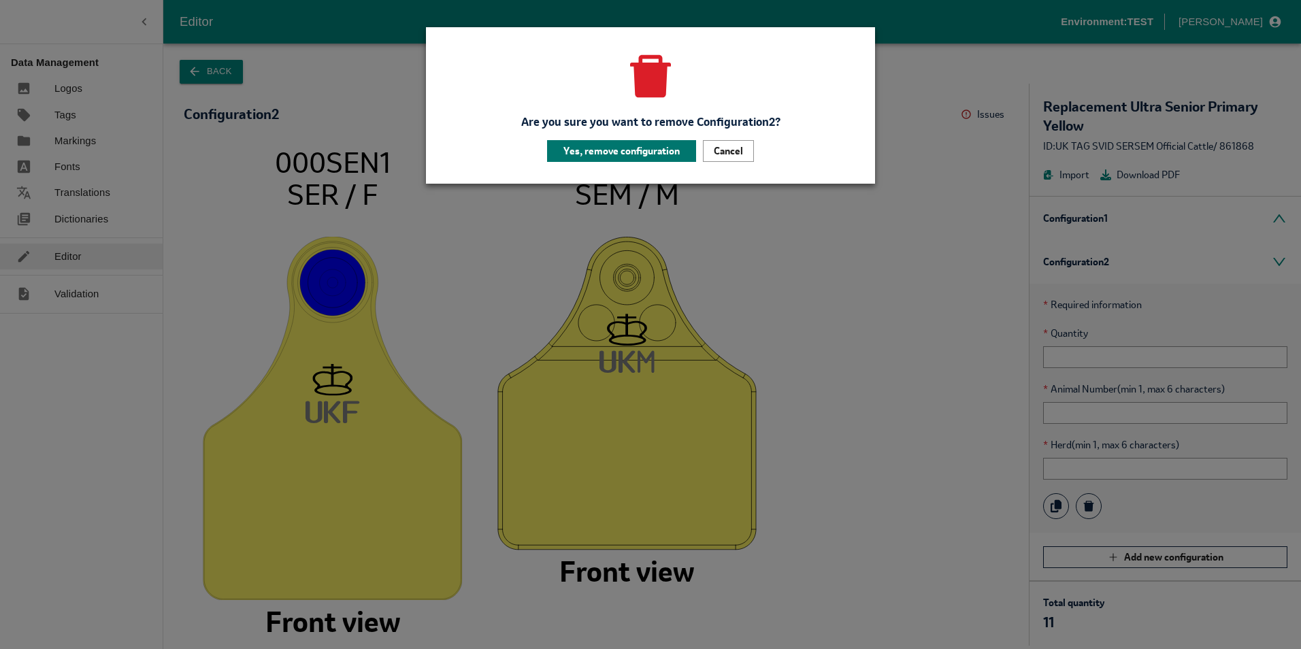
click at [627, 153] on button "Yes, remove configuration" at bounding box center [621, 151] width 149 height 22
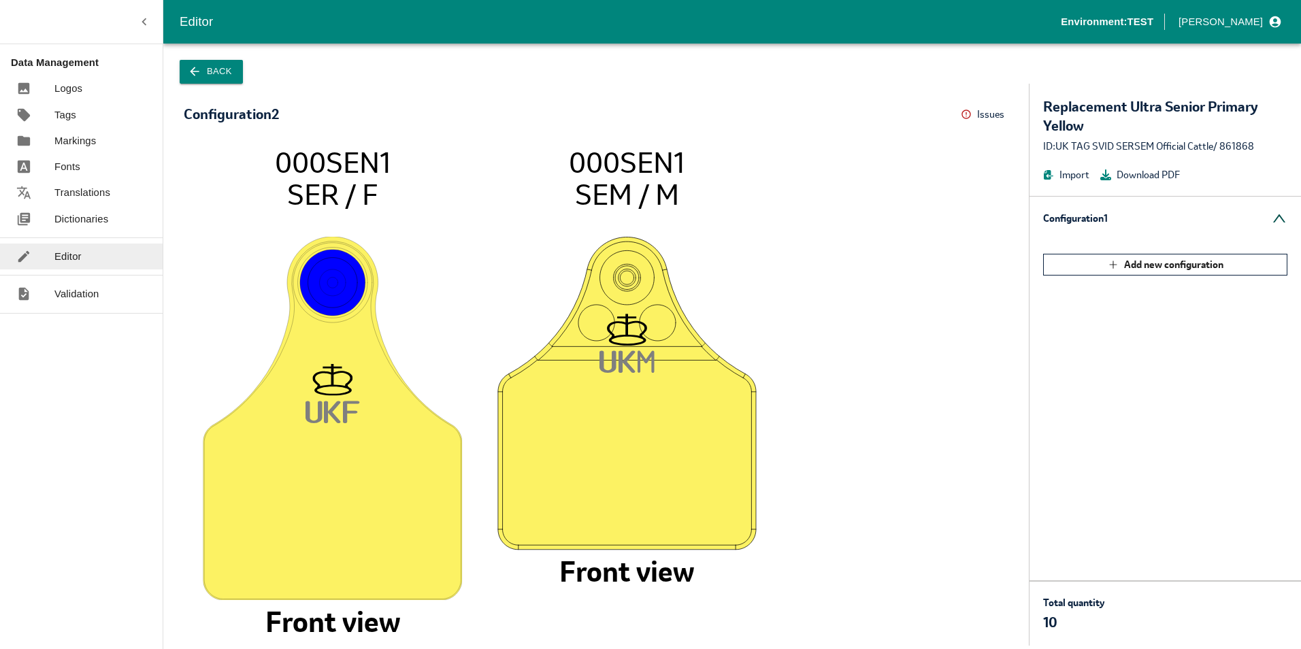
click at [1281, 222] on div "Configuration 1" at bounding box center [1166, 219] width 272 height 44
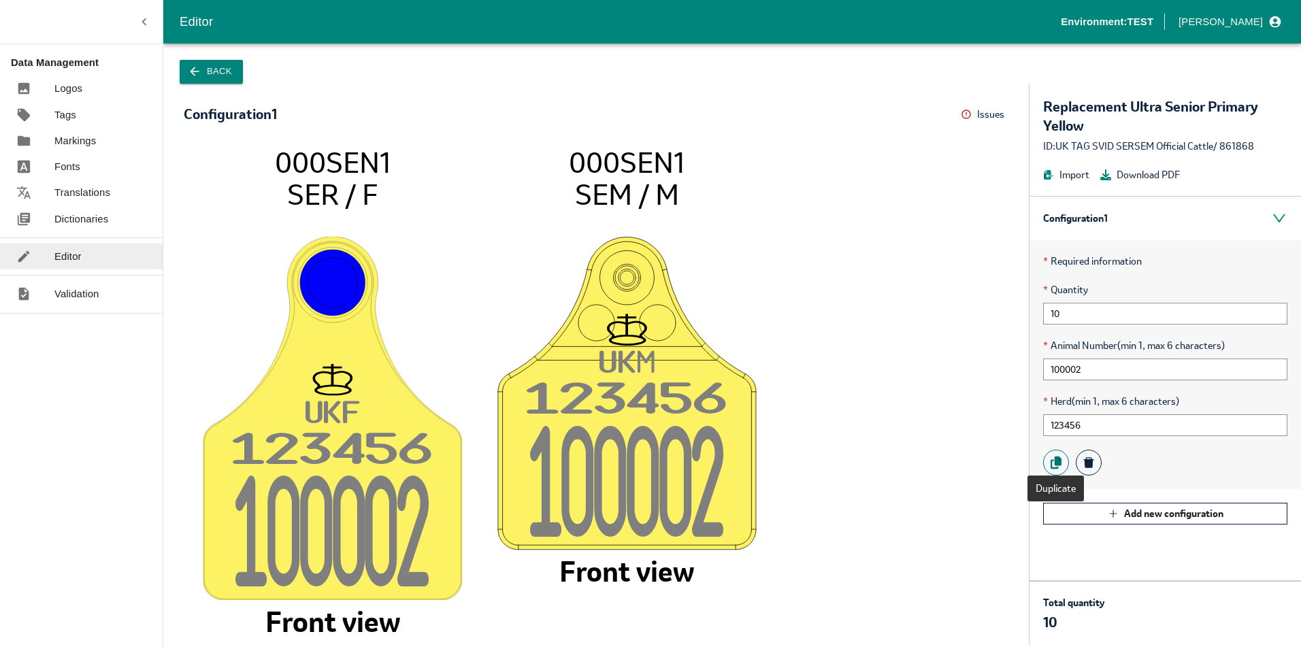
click at [1062, 461] on icon at bounding box center [1056, 463] width 14 height 14
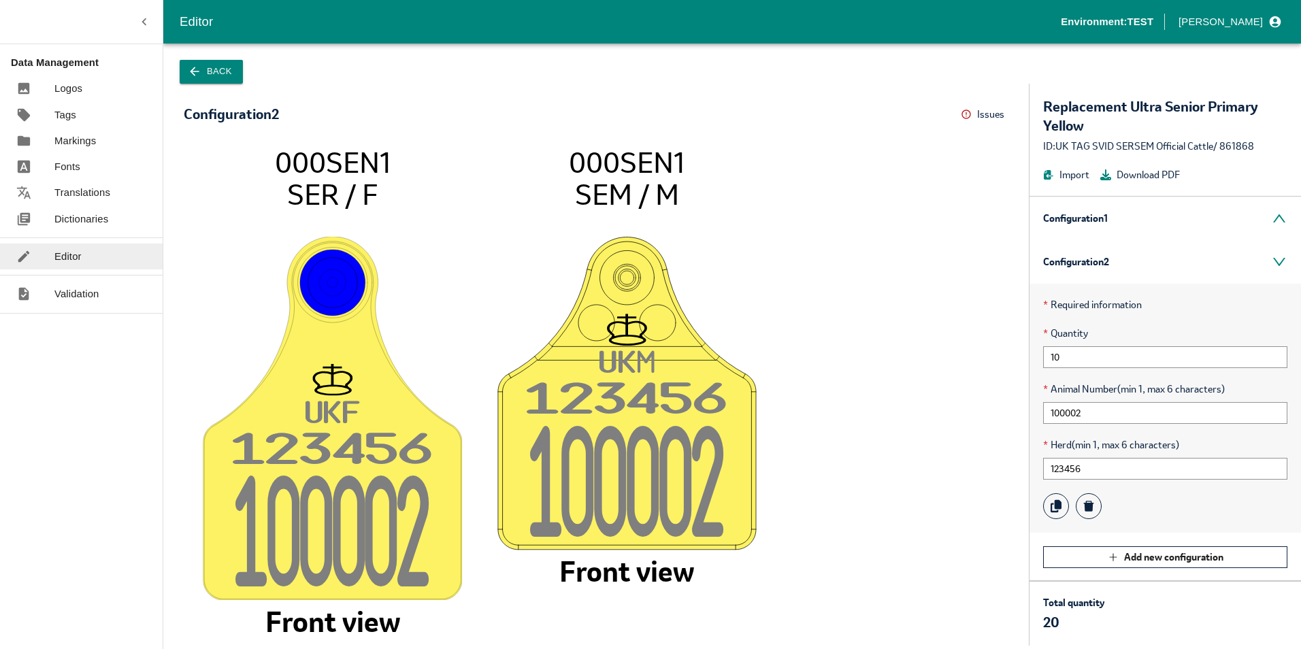
scroll to position [1, 0]
click at [1089, 411] on input "100002" at bounding box center [1165, 412] width 244 height 22
type input "1"
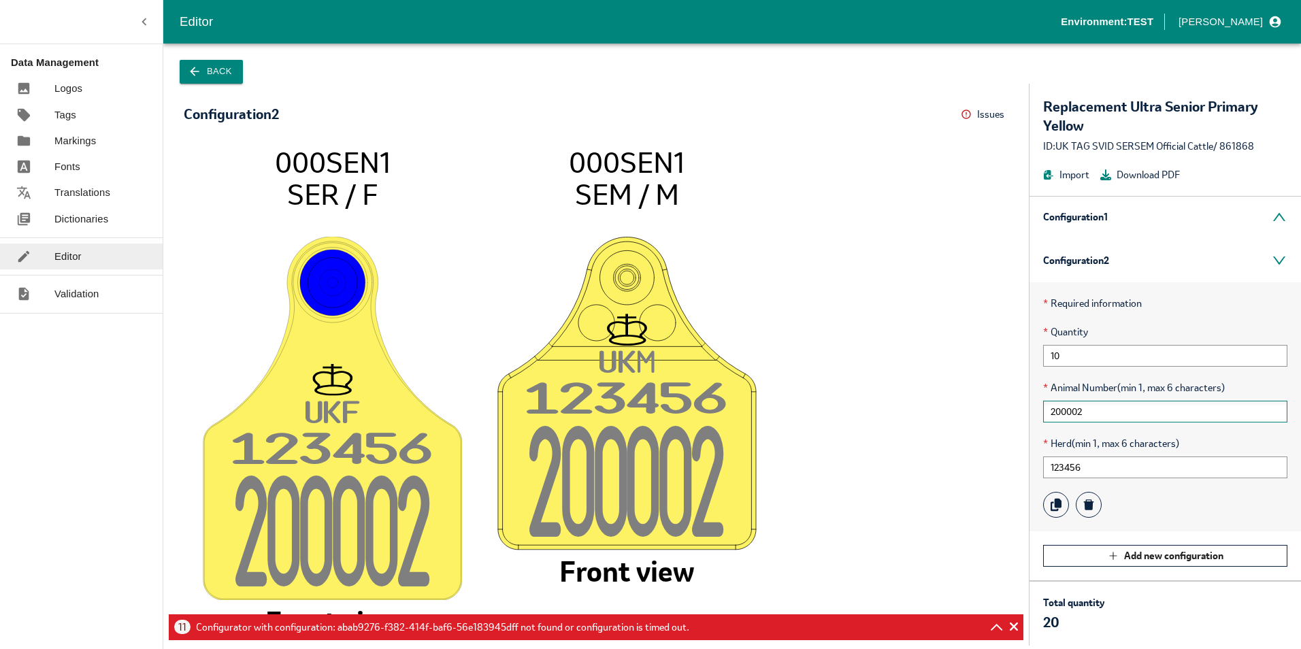
type input "200002"
click at [1105, 468] on input "123456" at bounding box center [1165, 468] width 244 height 22
click at [534, 624] on div "11 Configurator with configuration: abab9276-f382-414f-baf6-56e183945dff not fo…" at bounding box center [431, 627] width 515 height 15
click at [74, 81] on p "Logos" at bounding box center [68, 88] width 28 height 15
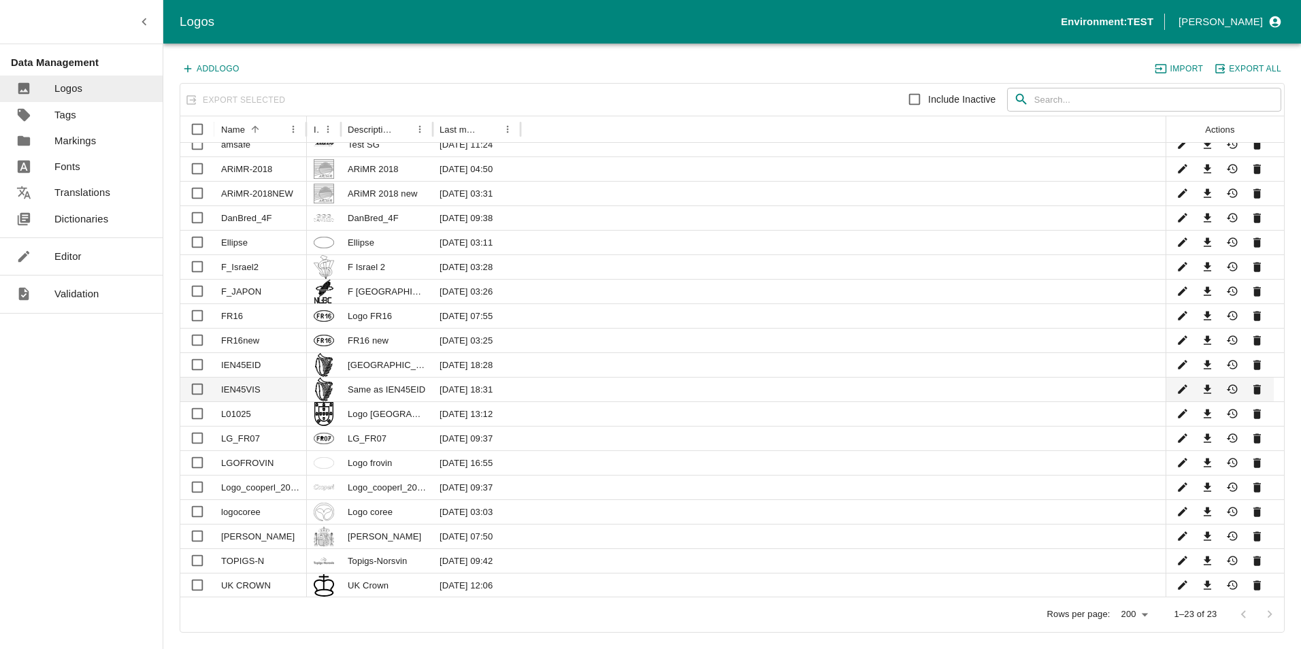
scroll to position [103, 0]
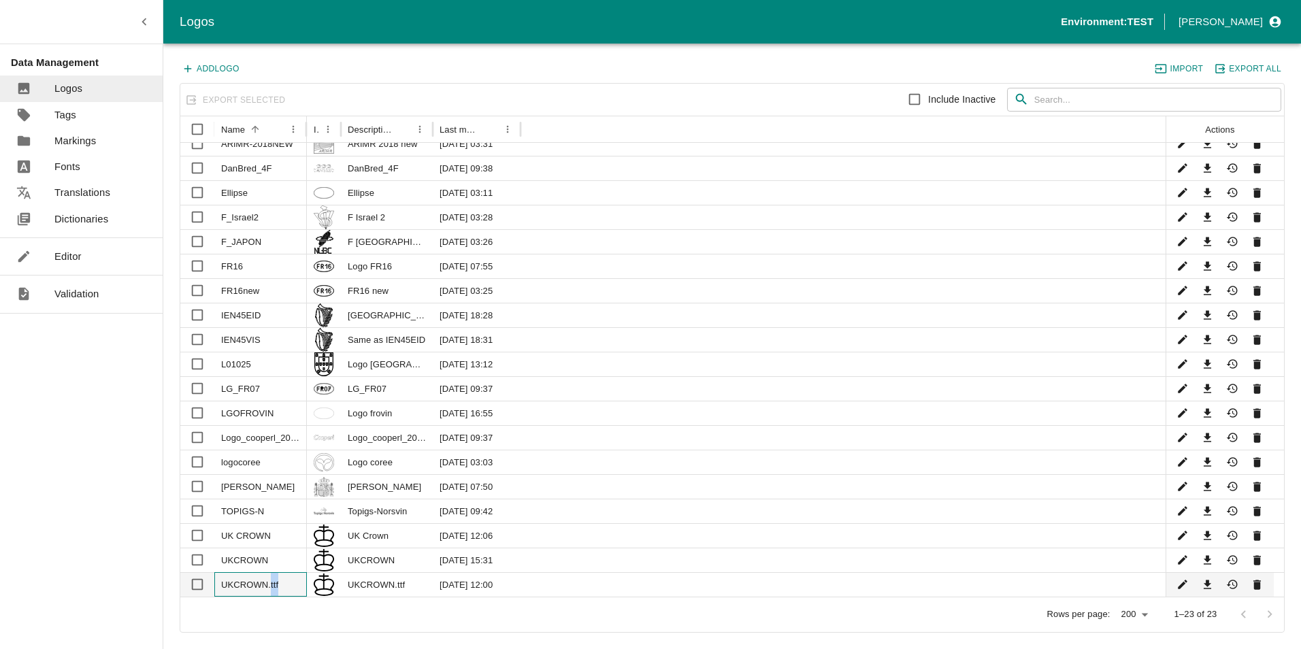
drag, startPoint x: 266, startPoint y: 583, endPoint x: 284, endPoint y: 583, distance: 17.7
click at [284, 583] on div "UKCROWN.ttf" at bounding box center [260, 584] width 93 height 25
checkbox input "true"
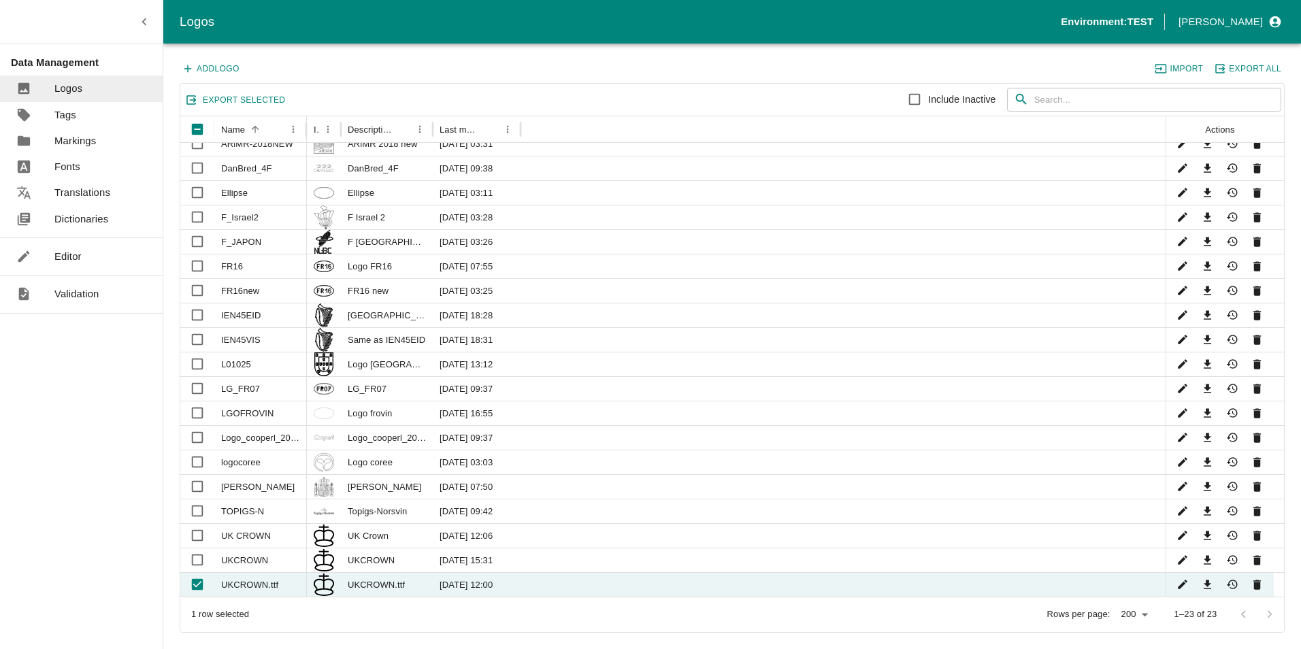
drag, startPoint x: 284, startPoint y: 583, endPoint x: 379, endPoint y: 621, distance: 102.6
click at [379, 621] on div "Rows per page: 200 200 1–23 of 23" at bounding box center [772, 615] width 1024 height 35
drag, startPoint x: 404, startPoint y: 582, endPoint x: 344, endPoint y: 585, distance: 60.0
click at [344, 585] on div "UKCROWN.ttf" at bounding box center [387, 584] width 92 height 25
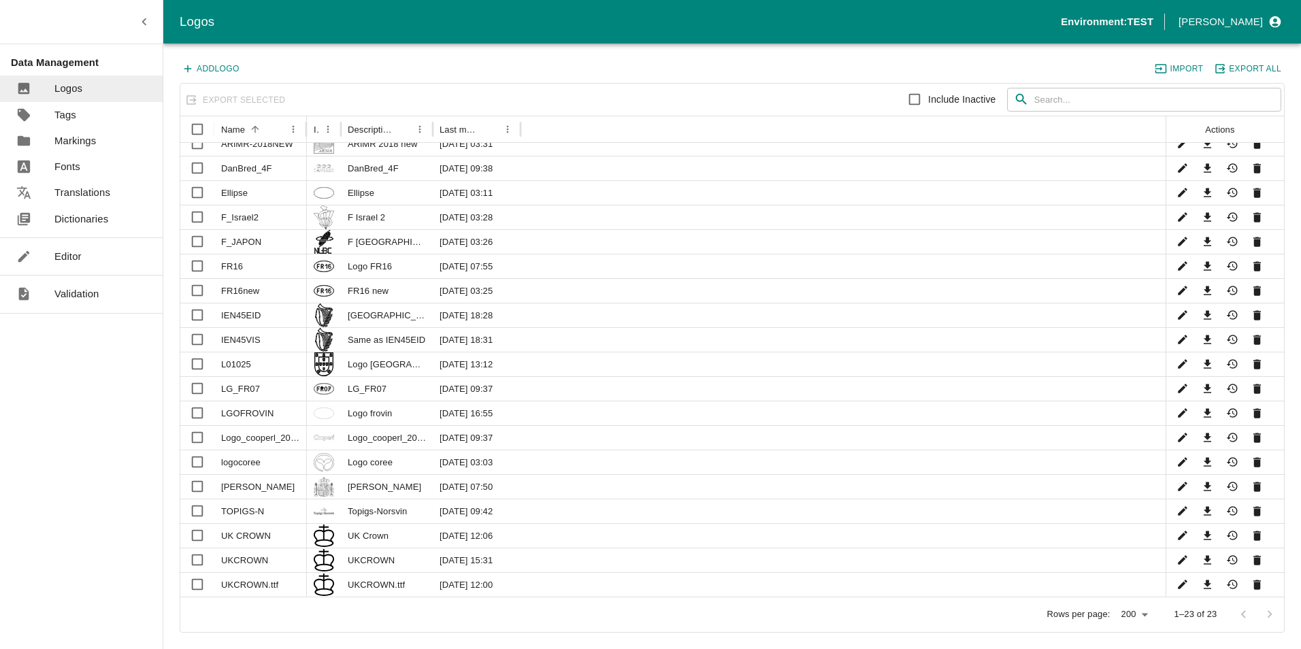
drag, startPoint x: 344, startPoint y: 587, endPoint x: 365, endPoint y: 605, distance: 28.5
click at [379, 618] on div "Rows per page: 200 200 1–23 of 23" at bounding box center [732, 615] width 1104 height 35
drag, startPoint x: 348, startPoint y: 585, endPoint x: 413, endPoint y: 582, distance: 65.4
click at [413, 582] on div "UKCROWN.ttf" at bounding box center [387, 584] width 92 height 25
checkbox input "true"
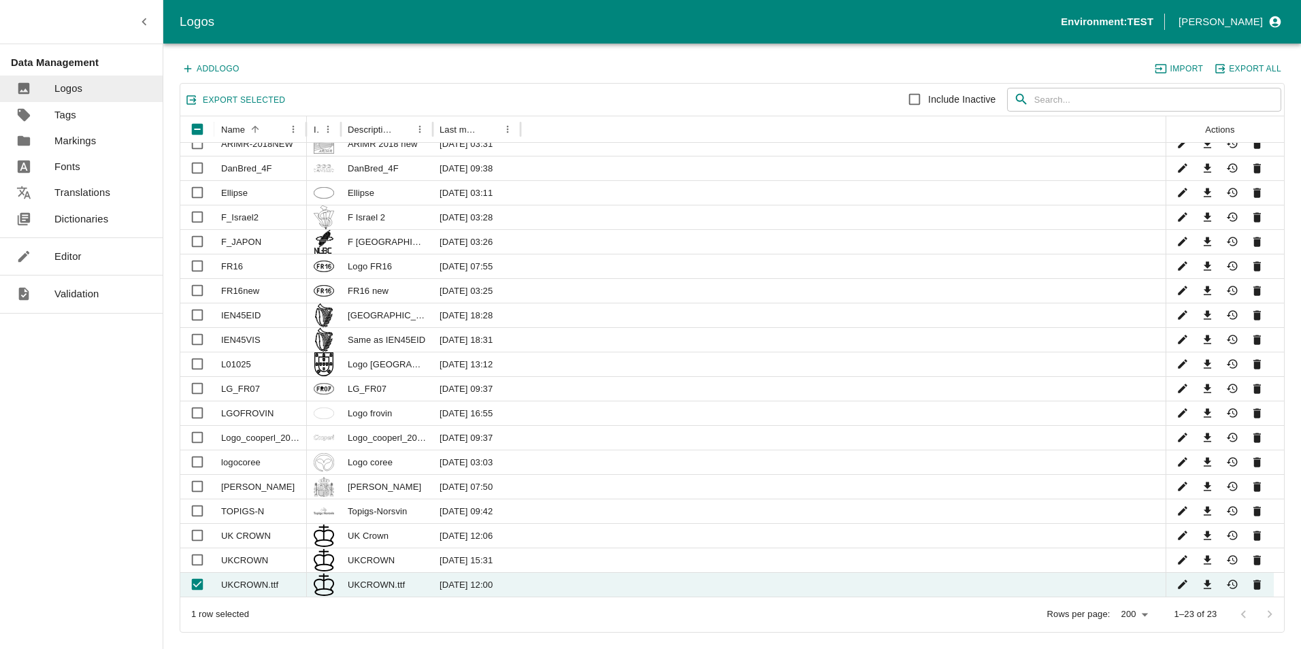
click at [291, 607] on div "Rows per page: 200 200 1–23 of 23" at bounding box center [772, 615] width 1024 height 35
click at [197, 533] on input "Select row" at bounding box center [197, 535] width 27 height 27
checkbox input "true"
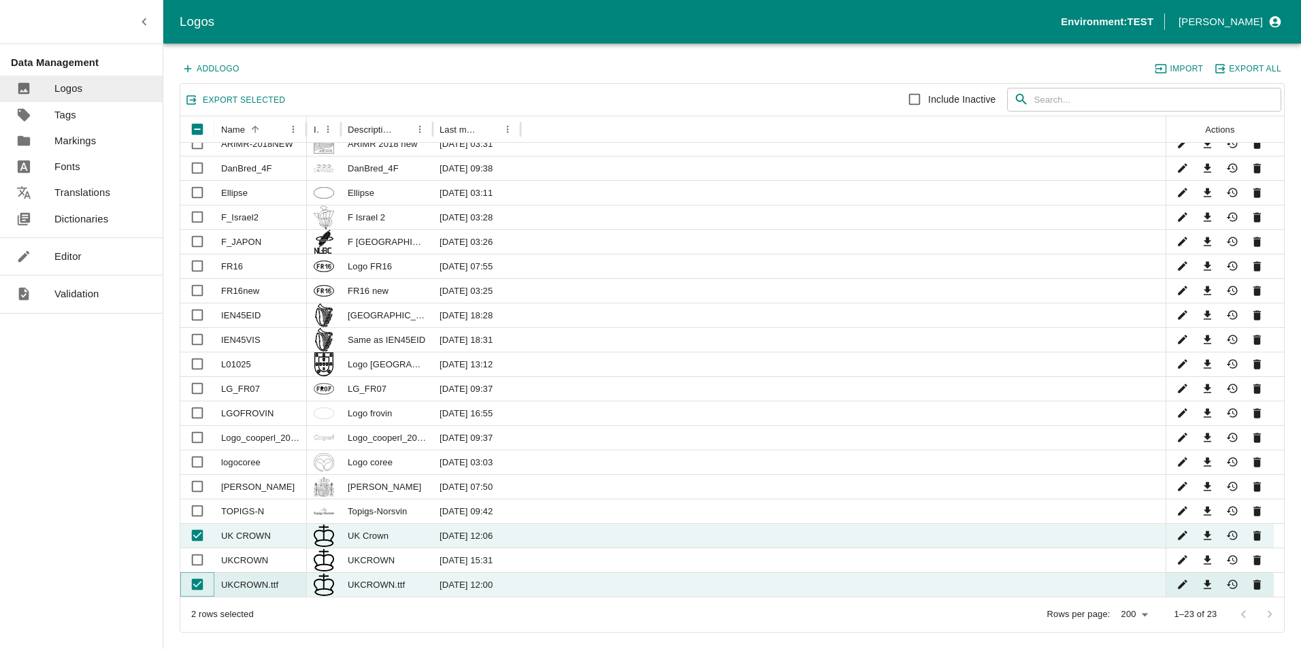
click at [199, 585] on input "Unselect row" at bounding box center [197, 584] width 27 height 27
checkbox input "false"
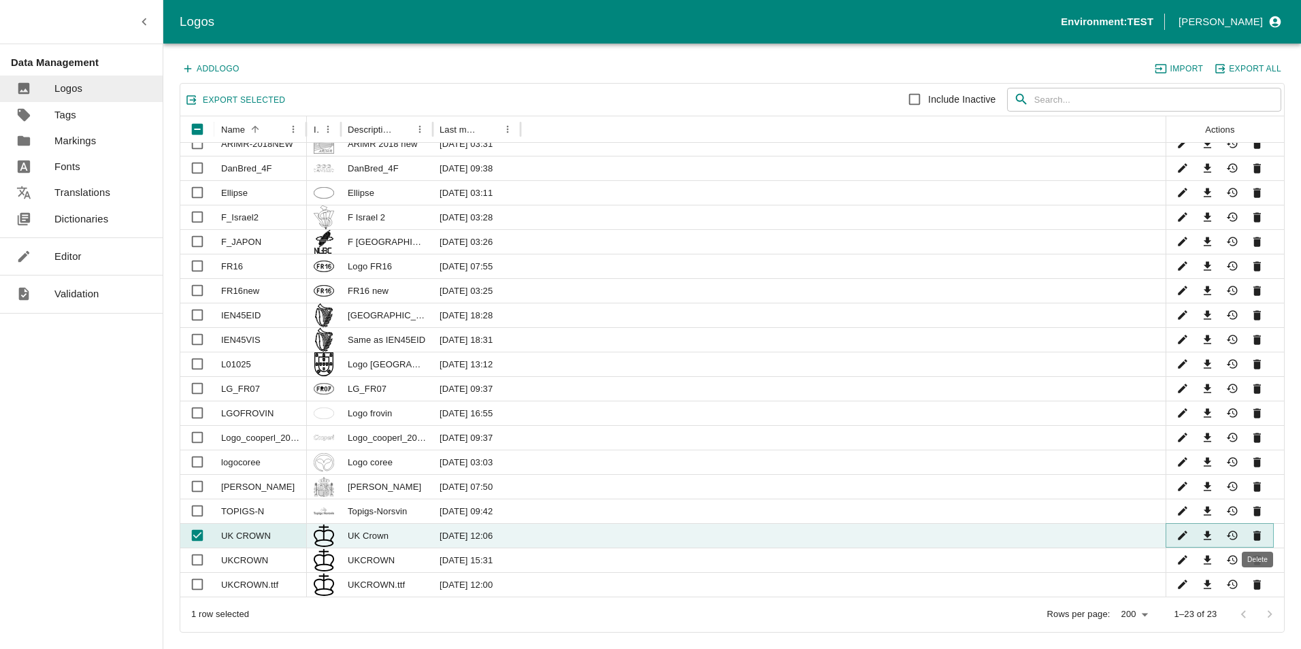
click at [1259, 534] on icon "Delete" at bounding box center [1257, 537] width 7 height 10
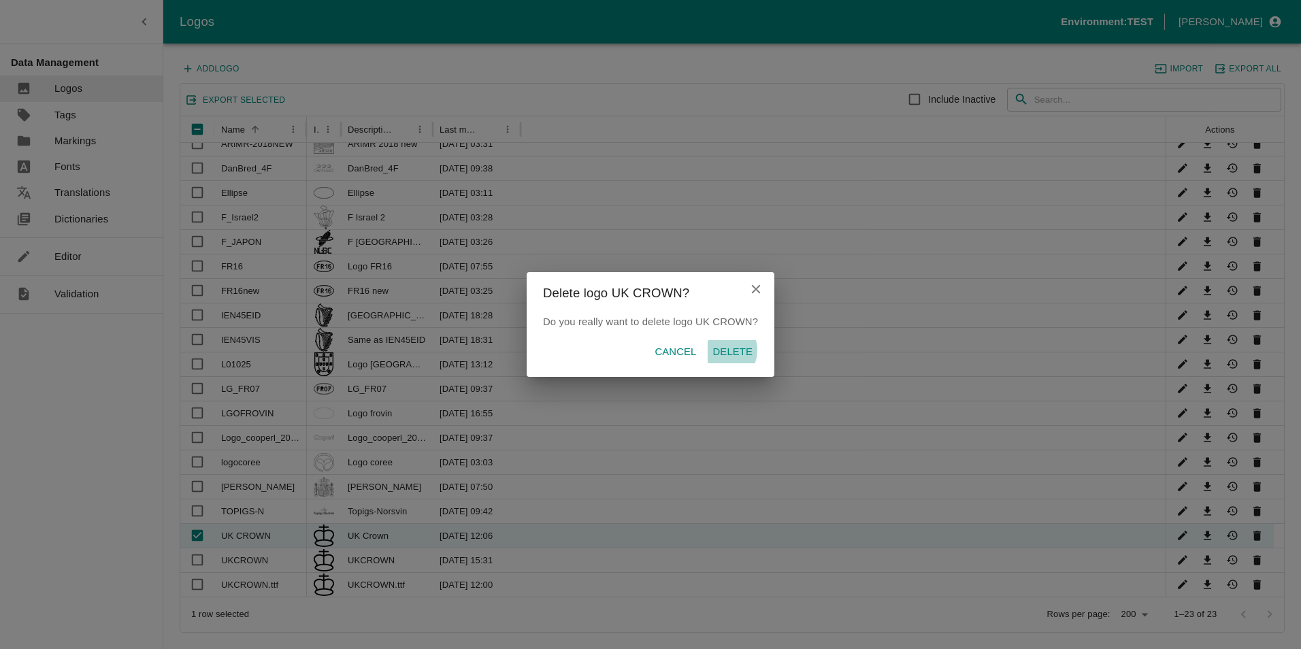
click at [723, 351] on p "Delete" at bounding box center [733, 351] width 40 height 15
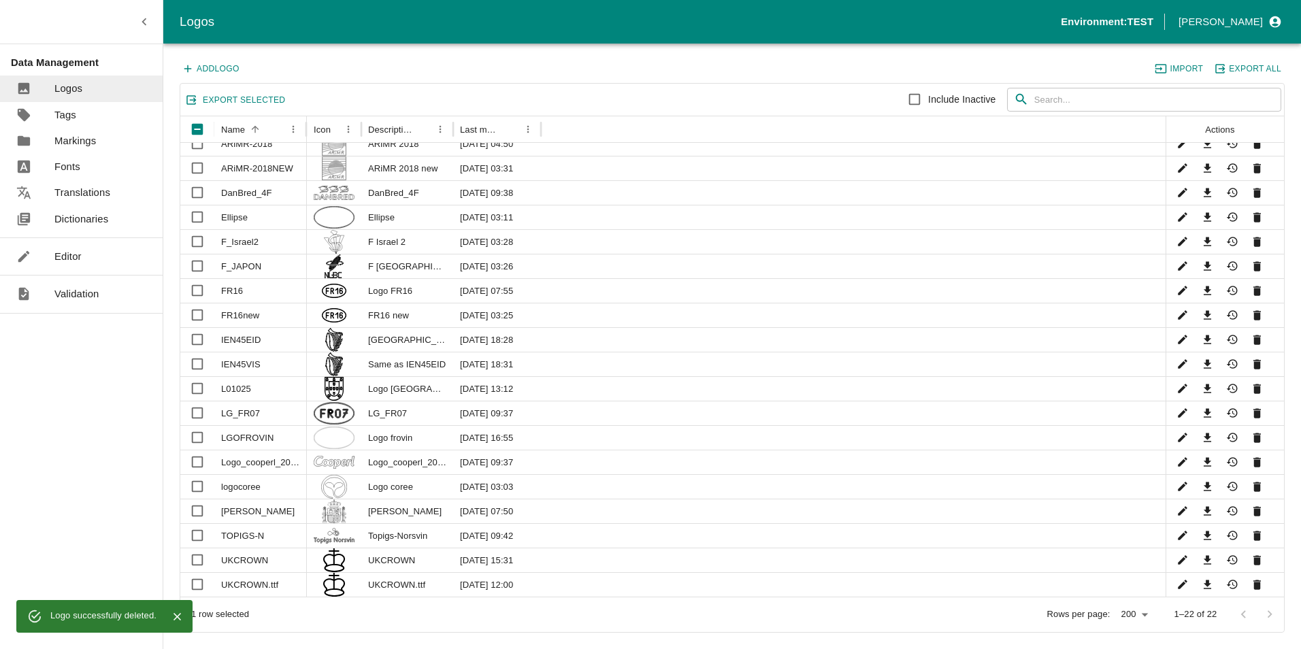
scroll to position [80, 0]
click at [385, 625] on div "Rows per page: 200 200 1–22 of 22" at bounding box center [772, 615] width 1024 height 35
click at [325, 617] on div "Rows per page: 200 200 1–22 of 22" at bounding box center [772, 615] width 1024 height 35
